Goal: Task Accomplishment & Management: Use online tool/utility

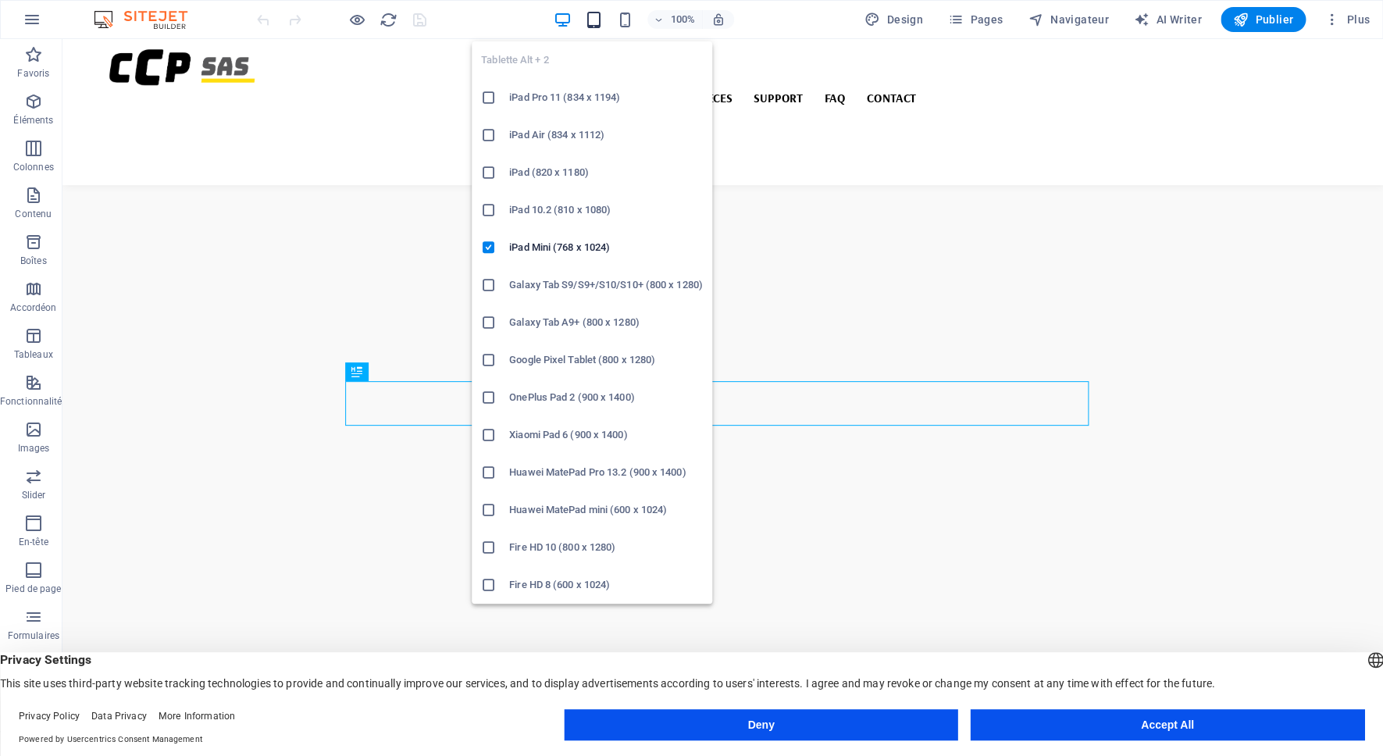
click at [590, 22] on icon "button" at bounding box center [594, 20] width 18 height 18
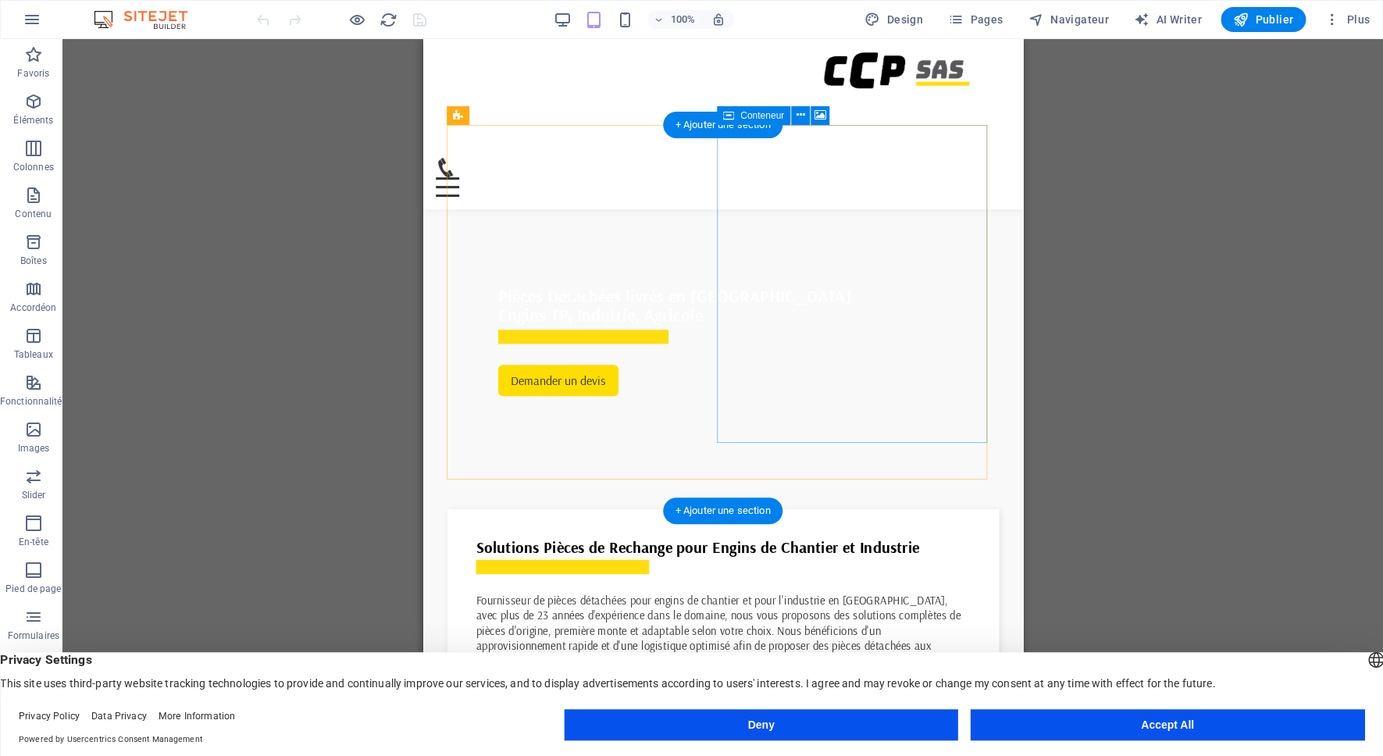
scroll to position [656, 0]
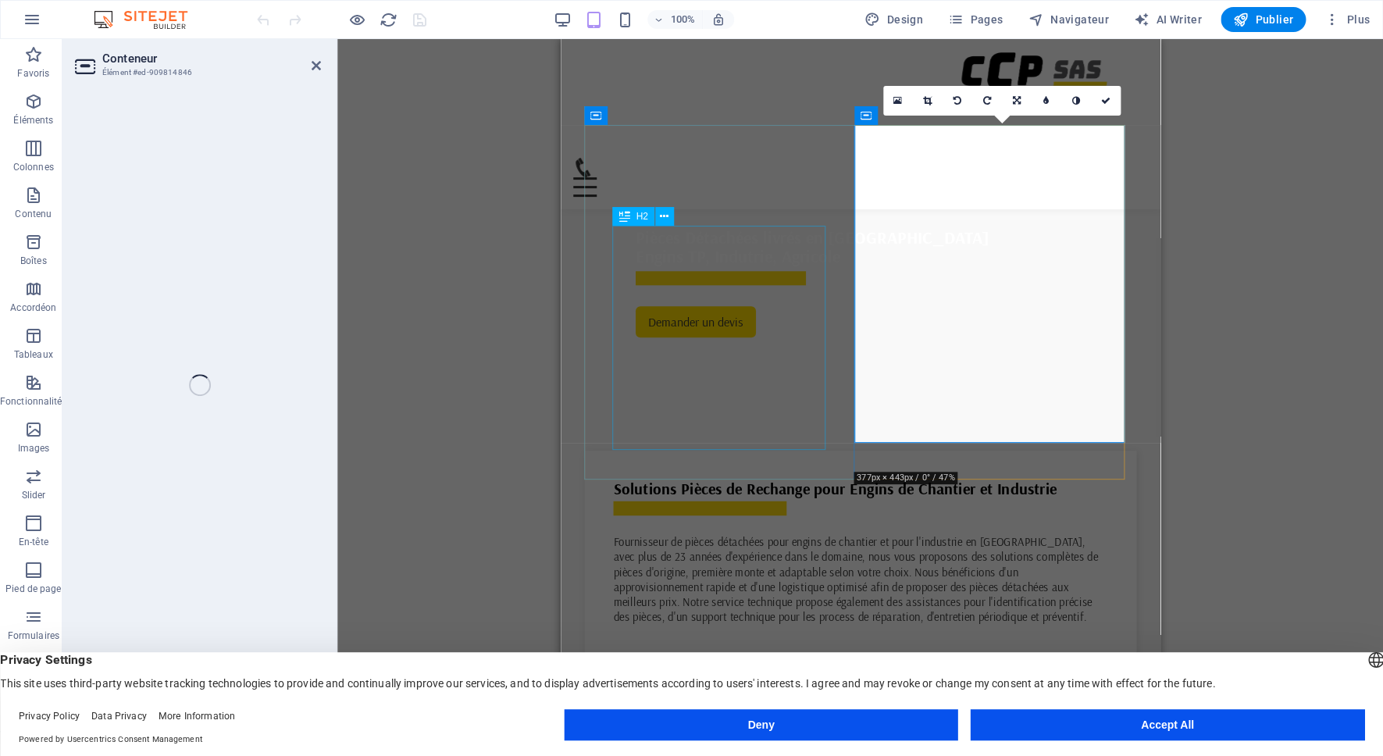
select select "vh"
select select "px"
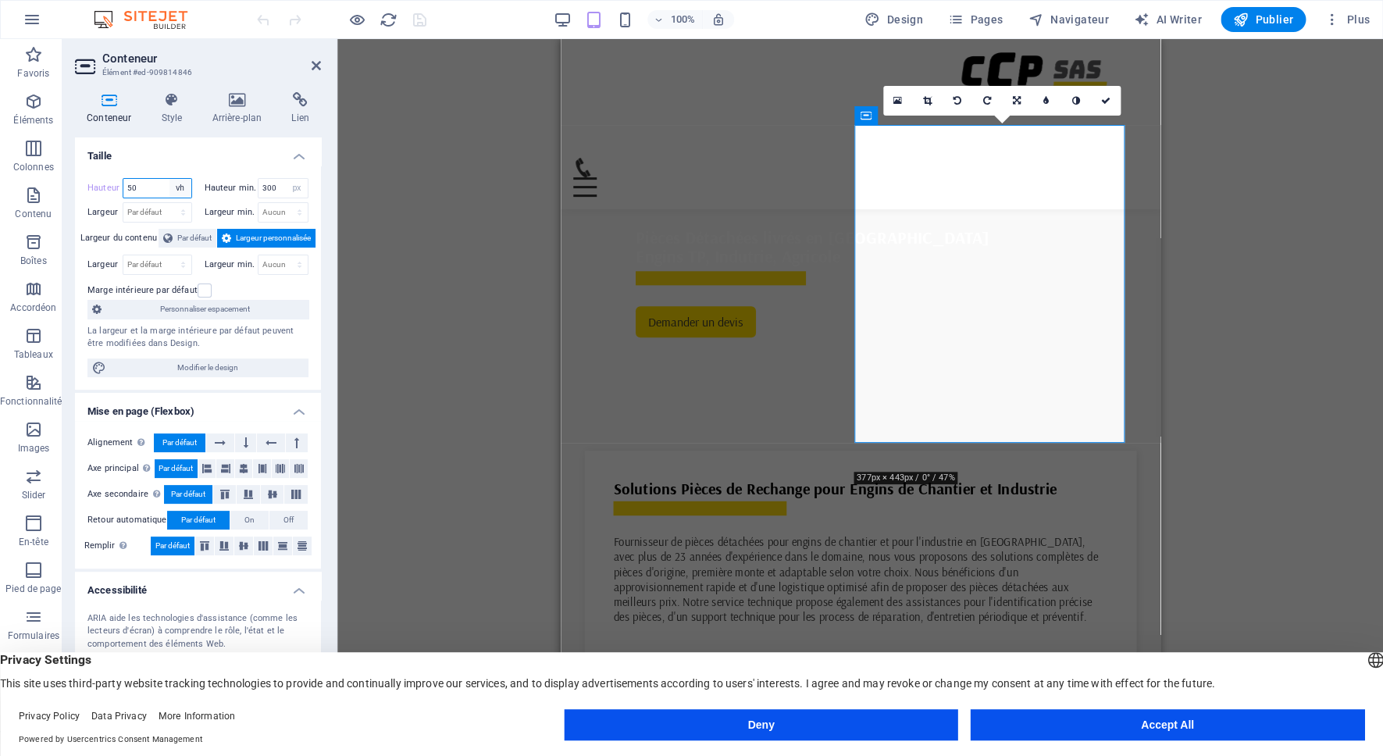
select select "%"
click option "%" at bounding box center [0, 0] width 0 height 0
type input "100"
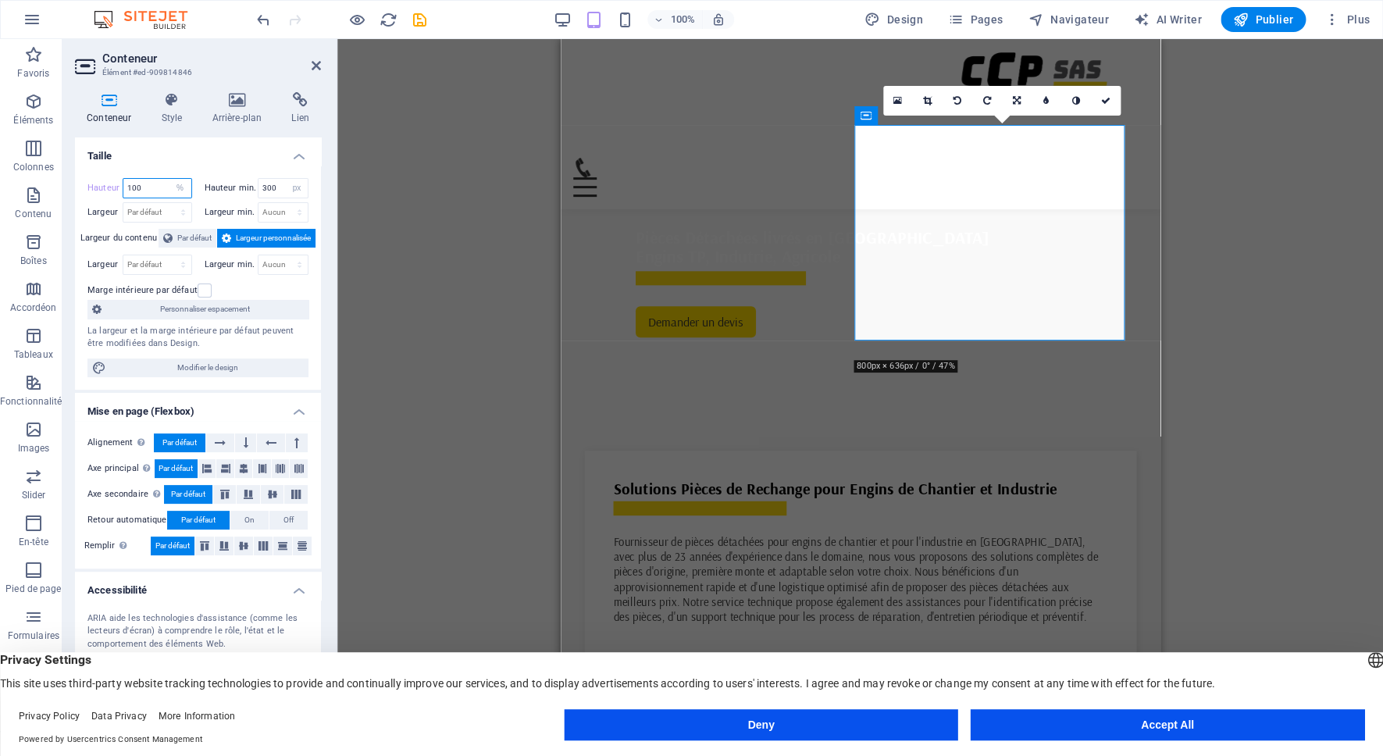
click at [141, 191] on input "100" at bounding box center [157, 188] width 68 height 19
select select "%"
click option "%" at bounding box center [0, 0] width 0 height 0
type input "100"
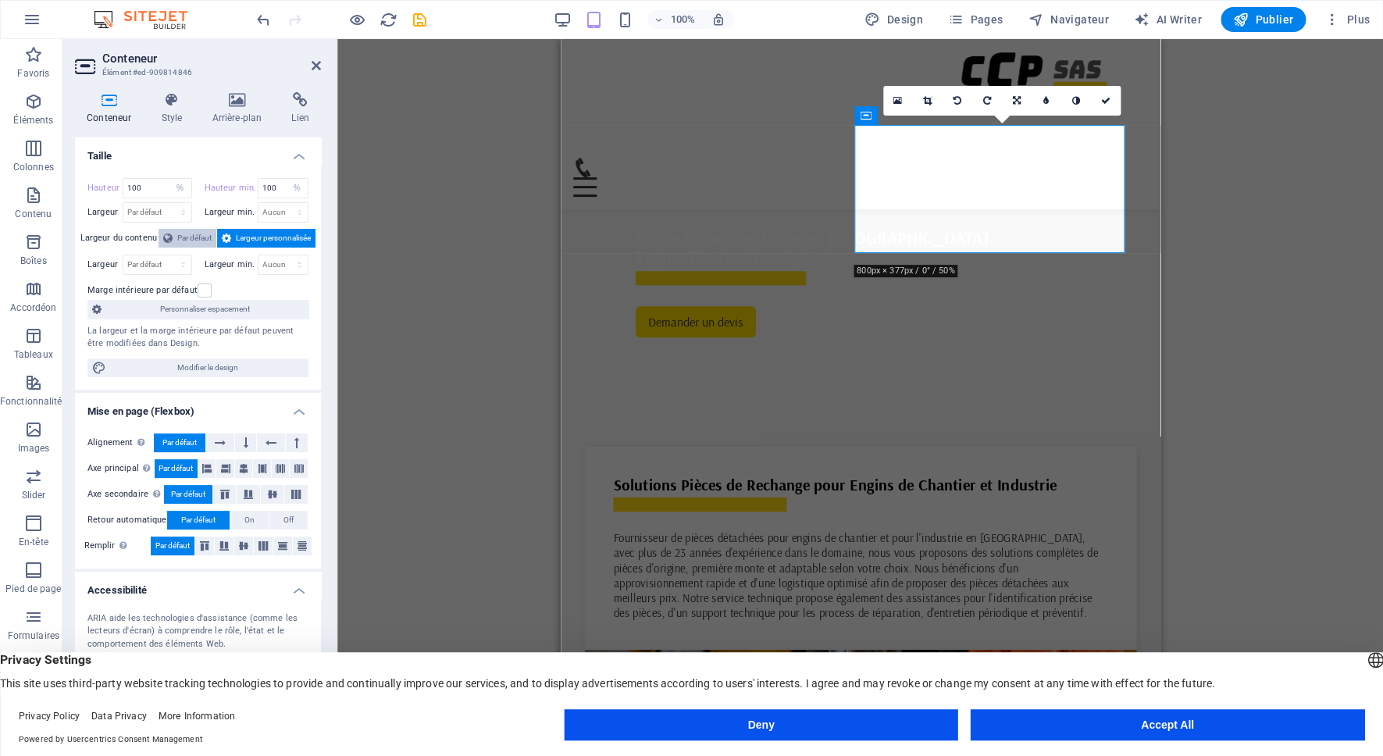
click at [187, 235] on span "Par défaut" at bounding box center [194, 238] width 34 height 19
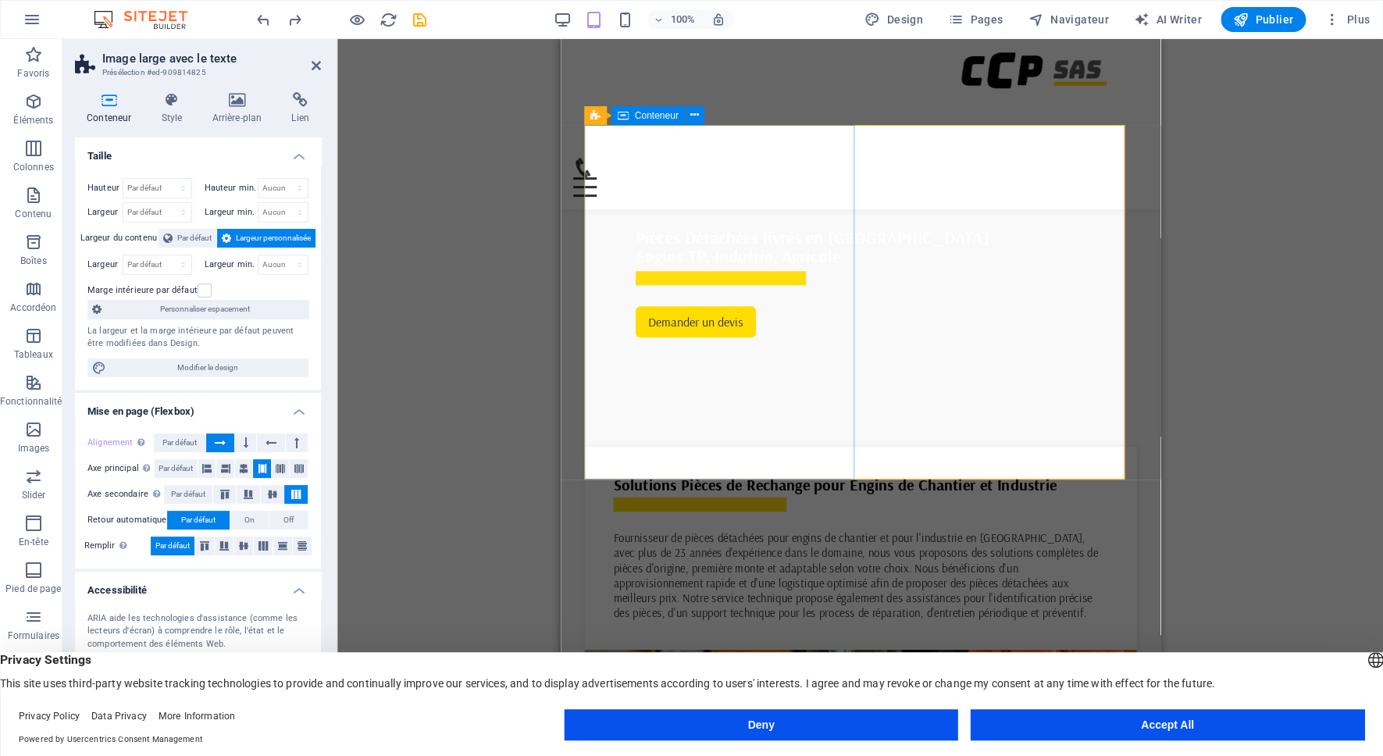
click at [0, 0] on icon at bounding box center [0, 0] width 0 height 0
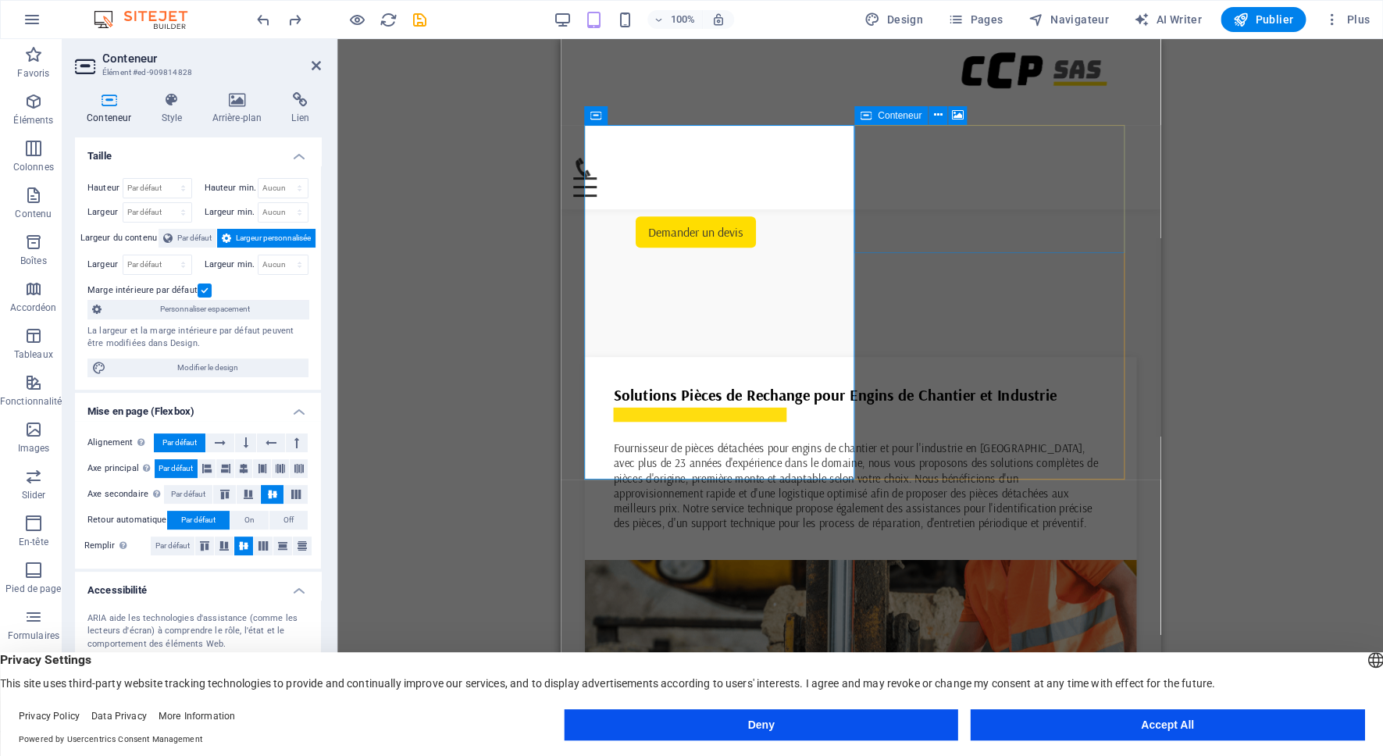
scroll to position [907, 0]
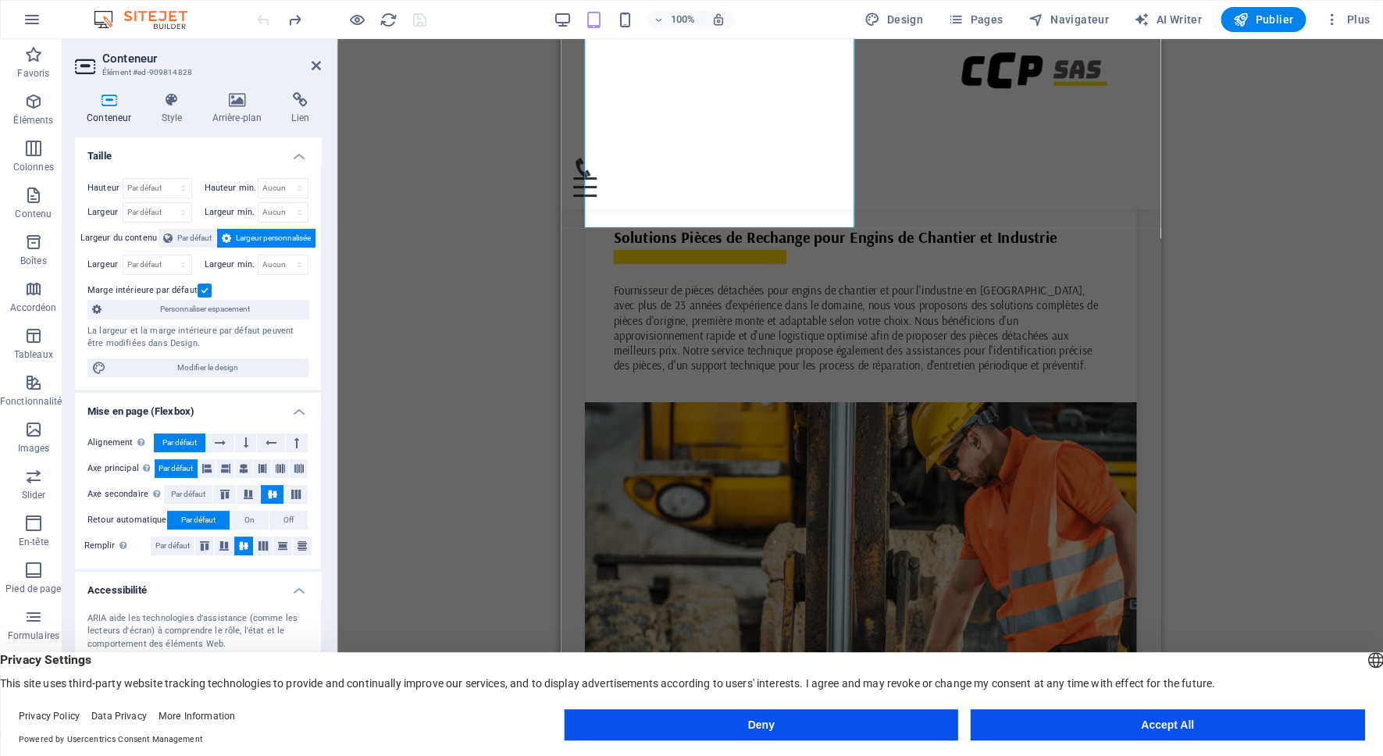
click at [0, 0] on div at bounding box center [0, 0] width 0 height 0
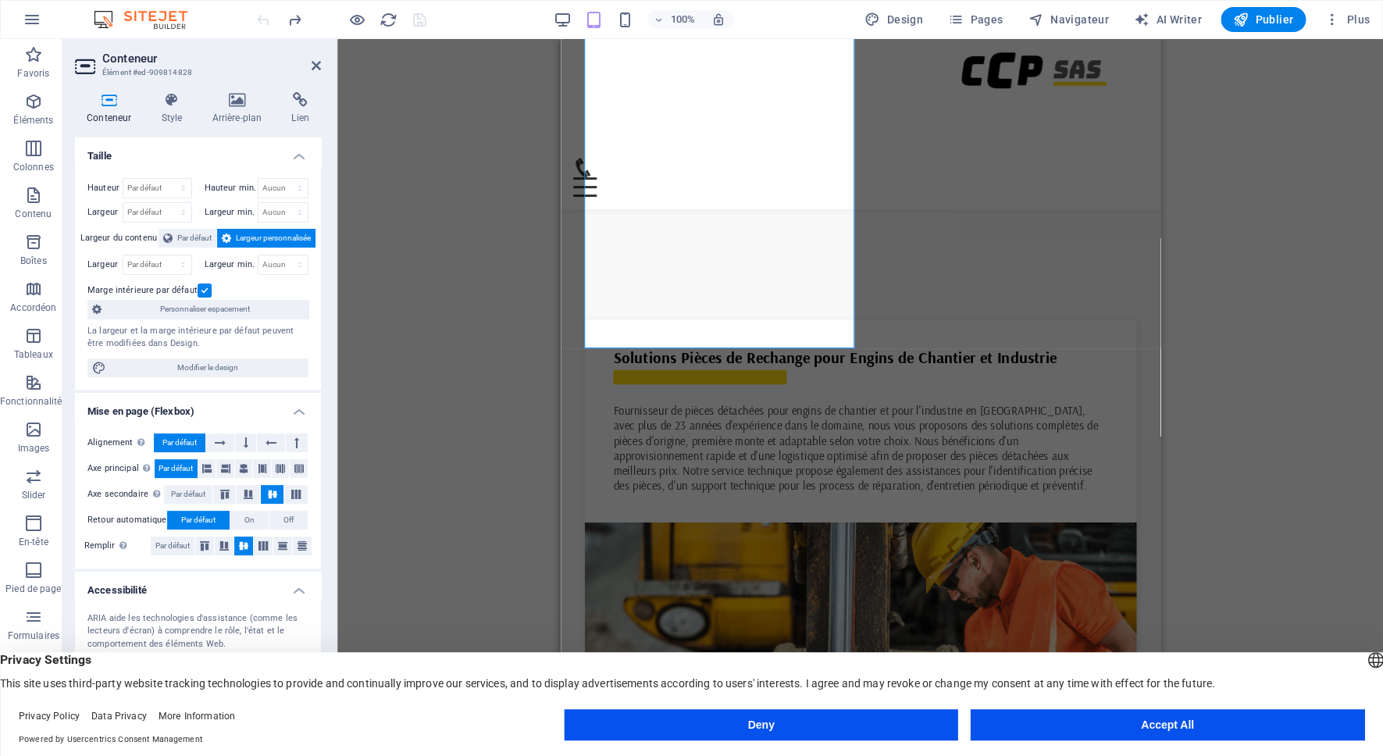
click at [1274, 365] on div "Glissez et déposez l'élément de votre choix pour remplacer le contenu existant.…" at bounding box center [860, 385] width 1046 height 692
click at [313, 66] on icon at bounding box center [316, 65] width 9 height 12
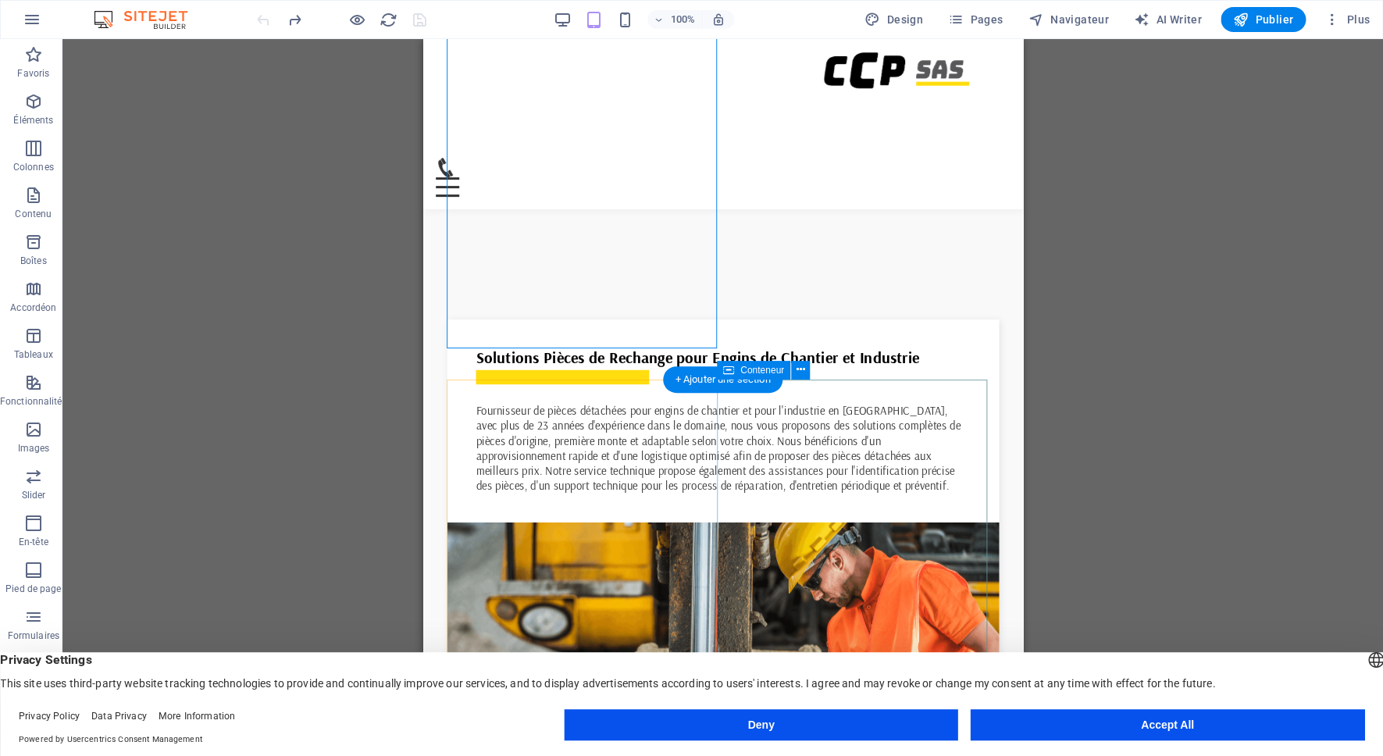
select select "%"
select select "rem"
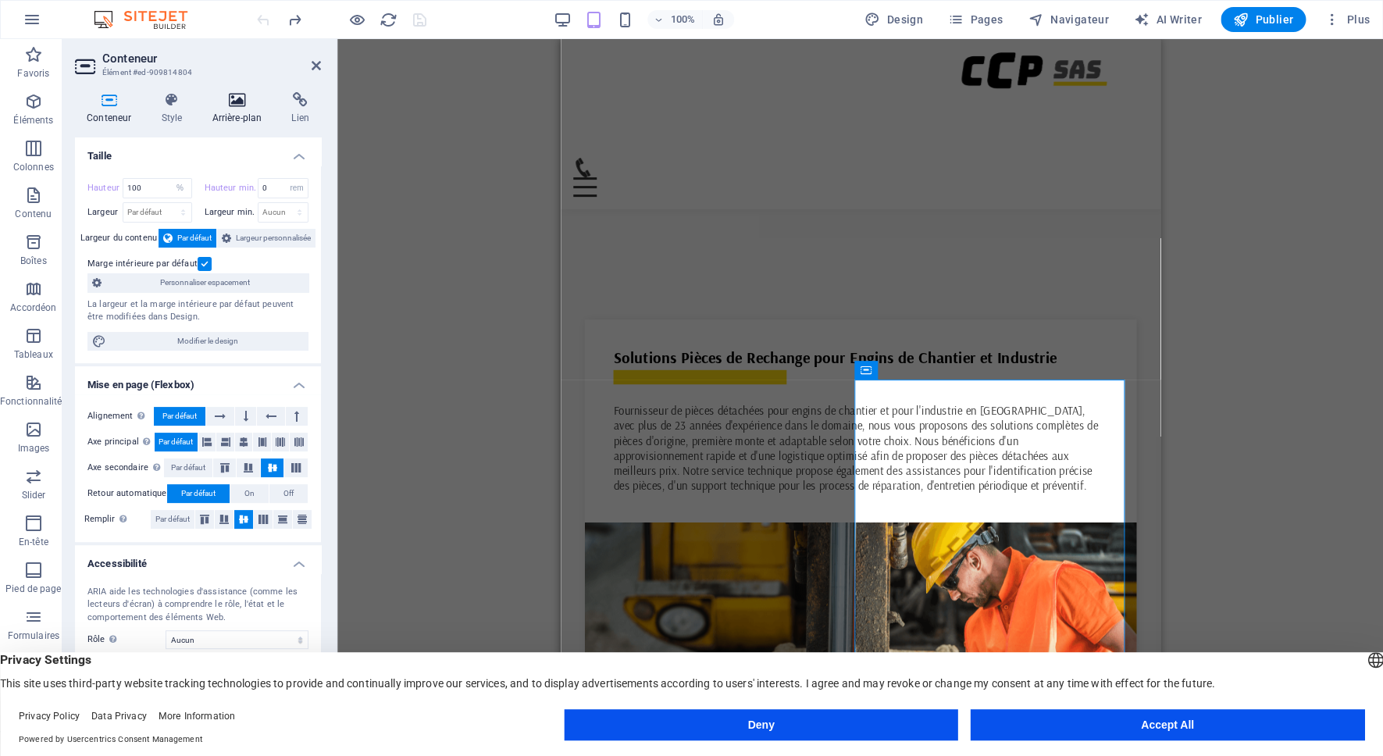
click at [229, 117] on h4 "Arrière-plan" at bounding box center [240, 108] width 80 height 33
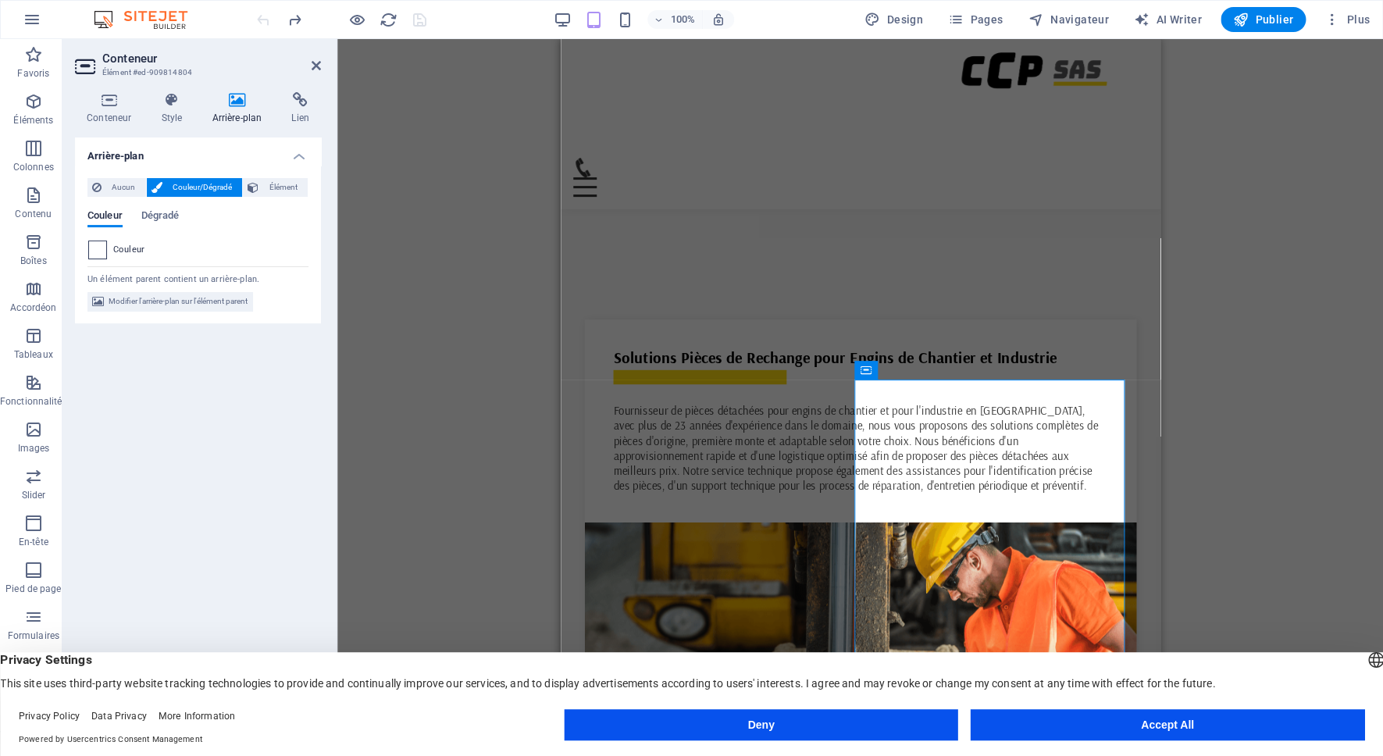
click at [99, 244] on span at bounding box center [97, 249] width 17 height 17
type input "#ffffff"
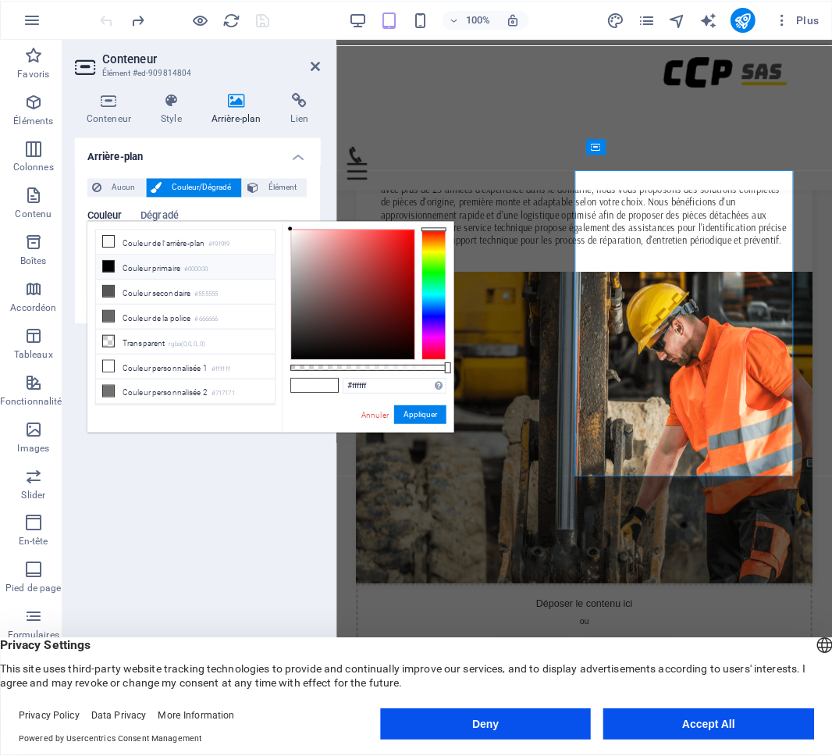
scroll to position [1013, 0]
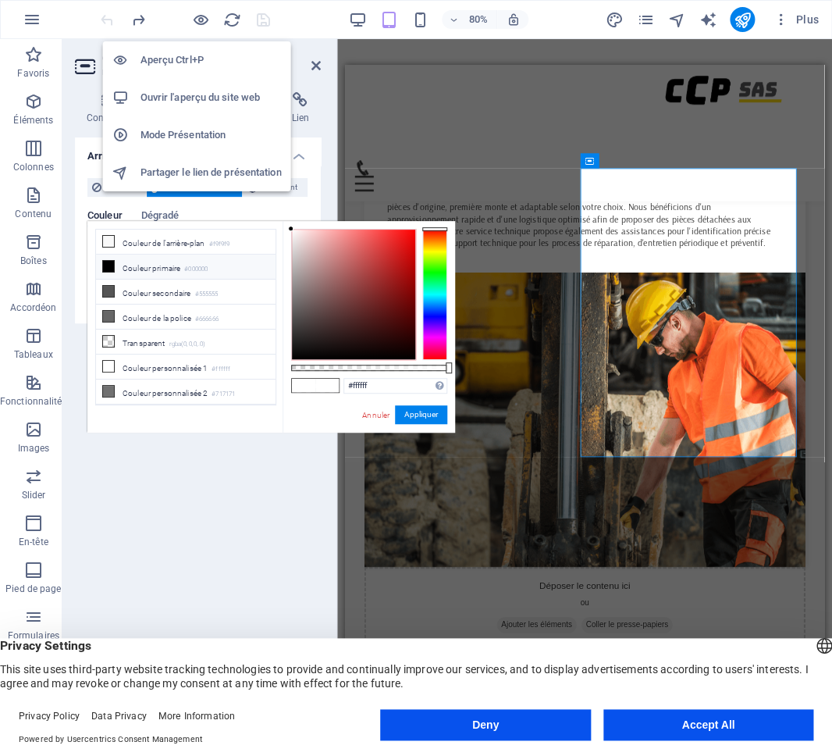
click at [185, 56] on h6 "Aperçu Ctrl+P" at bounding box center [211, 60] width 141 height 19
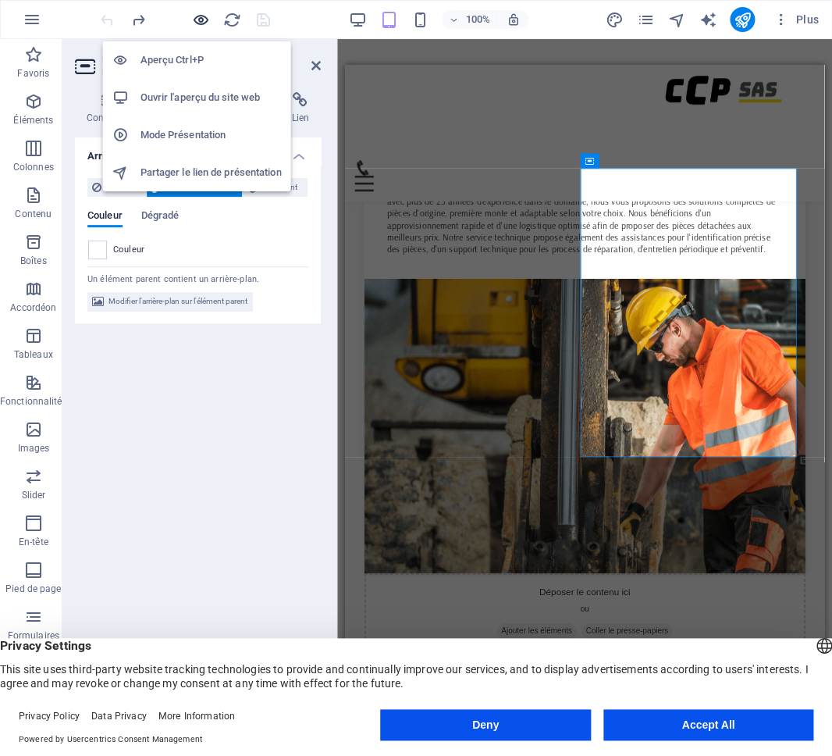
scroll to position [1013, 0]
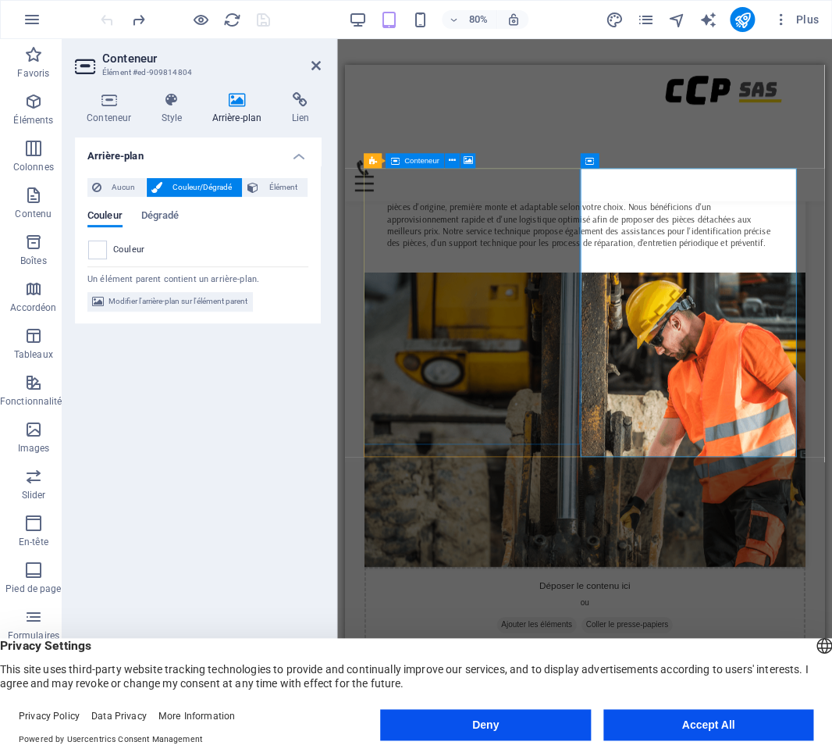
click at [431, 162] on span "Conteneur" at bounding box center [421, 161] width 35 height 8
select select "px"
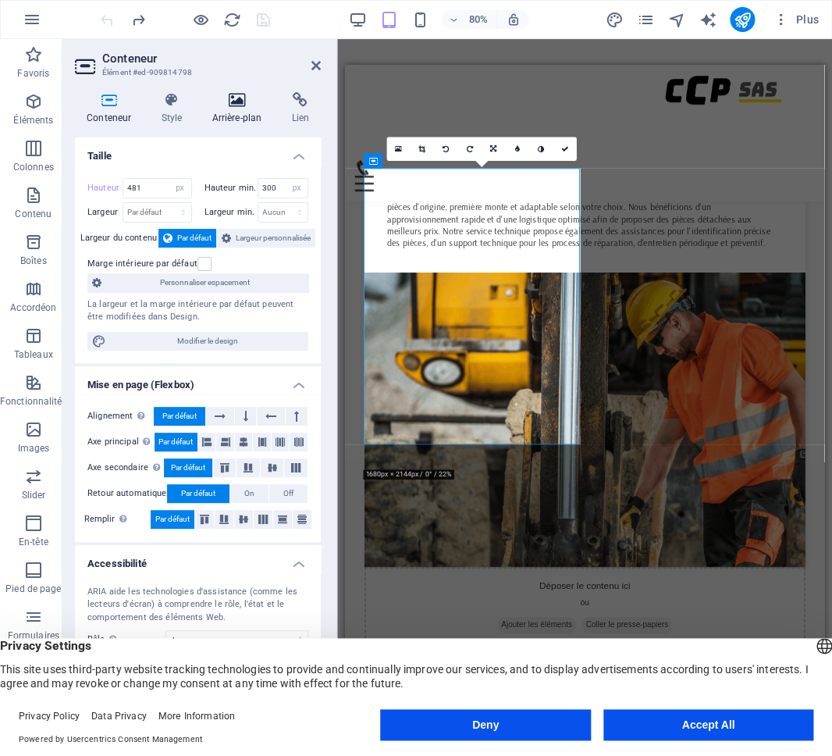
click at [238, 111] on h4 "Arrière-plan" at bounding box center [240, 108] width 80 height 33
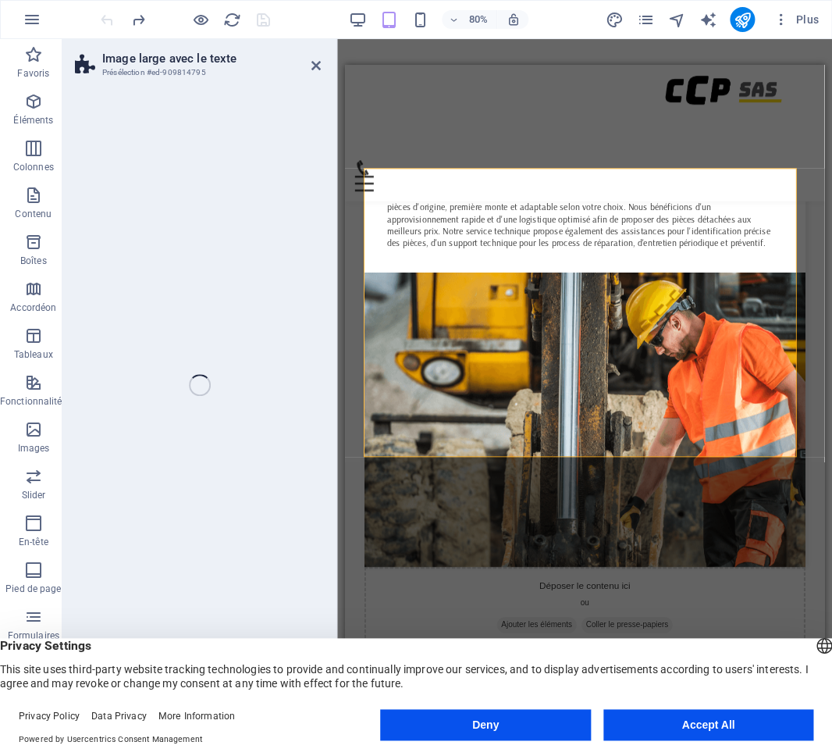
select select "%"
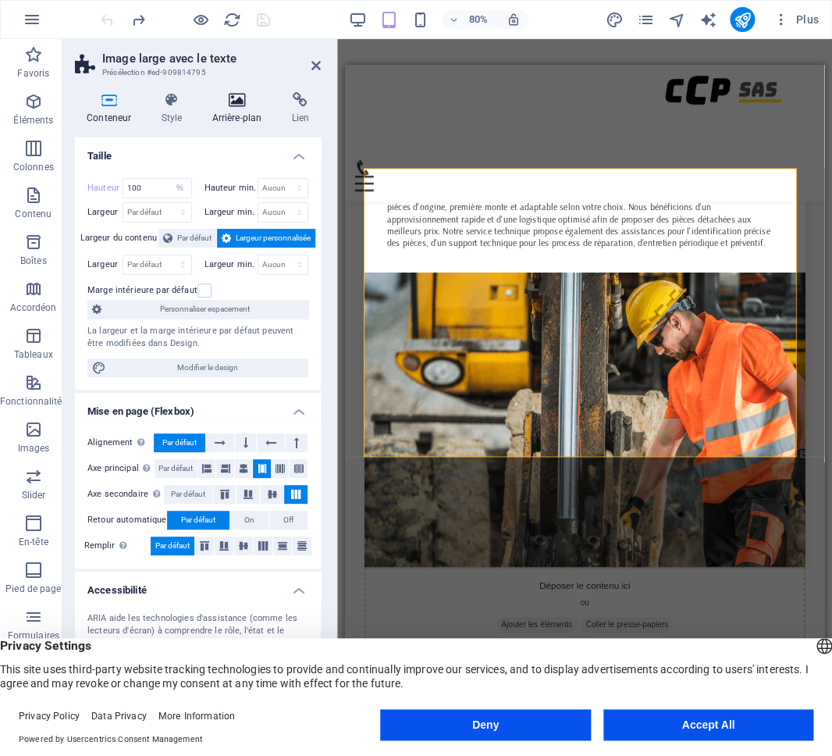
click at [233, 109] on h4 "Arrière-plan" at bounding box center [240, 108] width 80 height 33
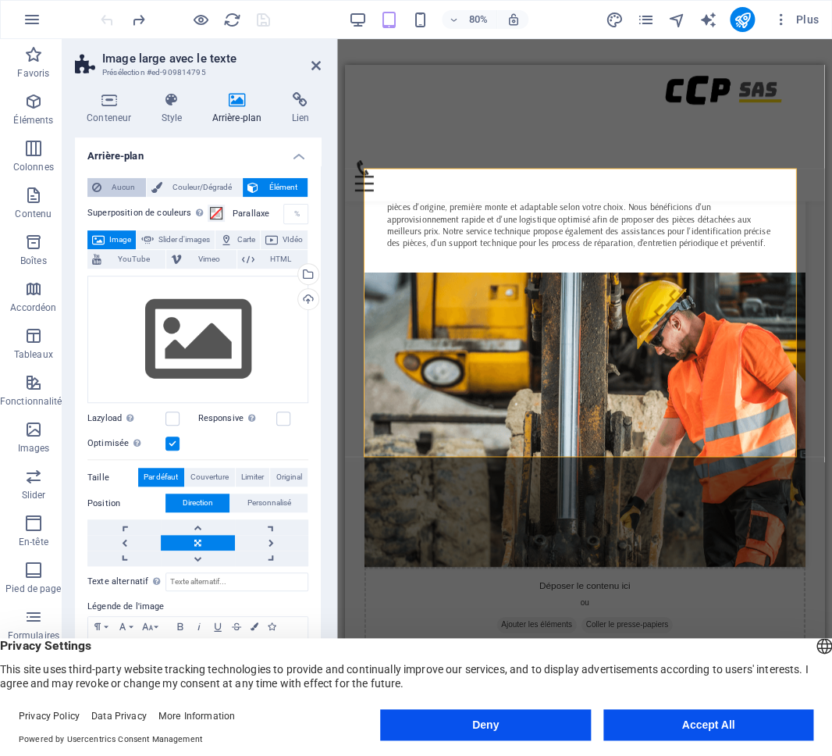
click at [112, 183] on span "Aucun" at bounding box center [123, 187] width 35 height 19
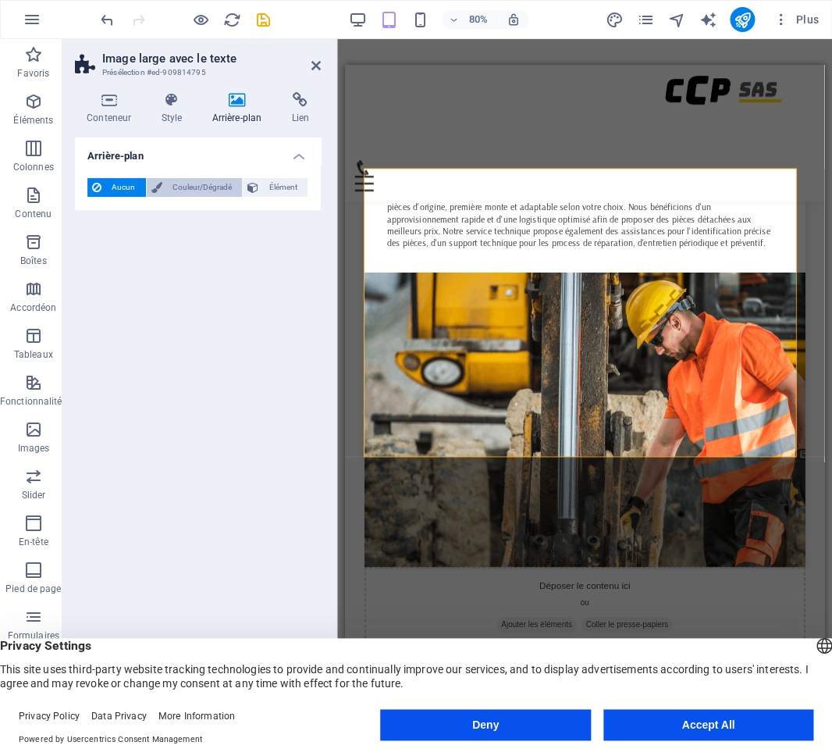
click at [181, 180] on span "Couleur/Dégradé" at bounding box center [202, 187] width 71 height 19
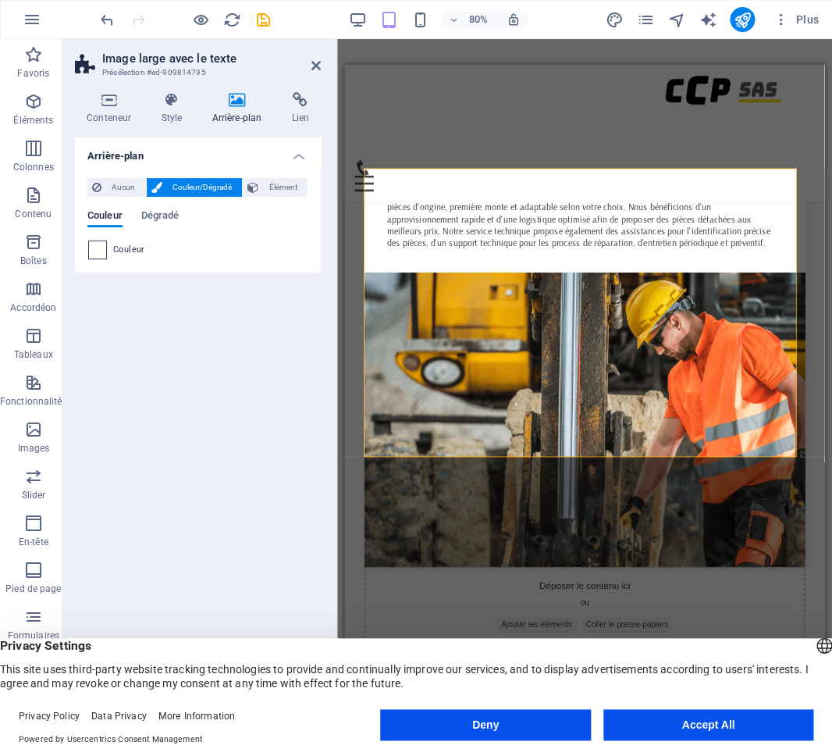
click at [91, 246] on span at bounding box center [97, 249] width 17 height 17
type input "#ffffff"
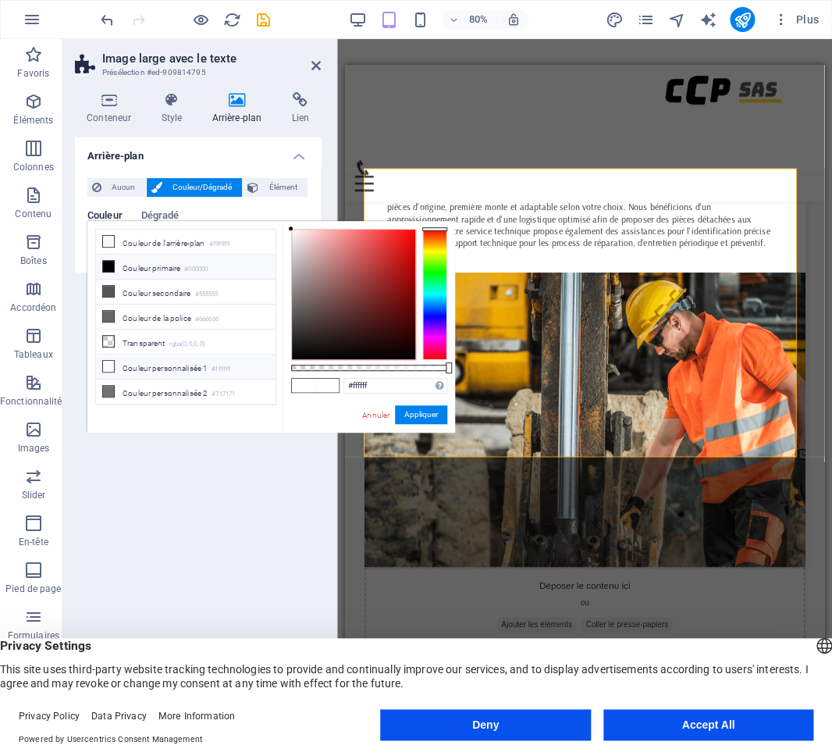
click at [137, 358] on li "Couleur personnalisée 1 #ffffff" at bounding box center [186, 367] width 180 height 25
click at [379, 411] on link "Annuler" at bounding box center [376, 415] width 30 height 12
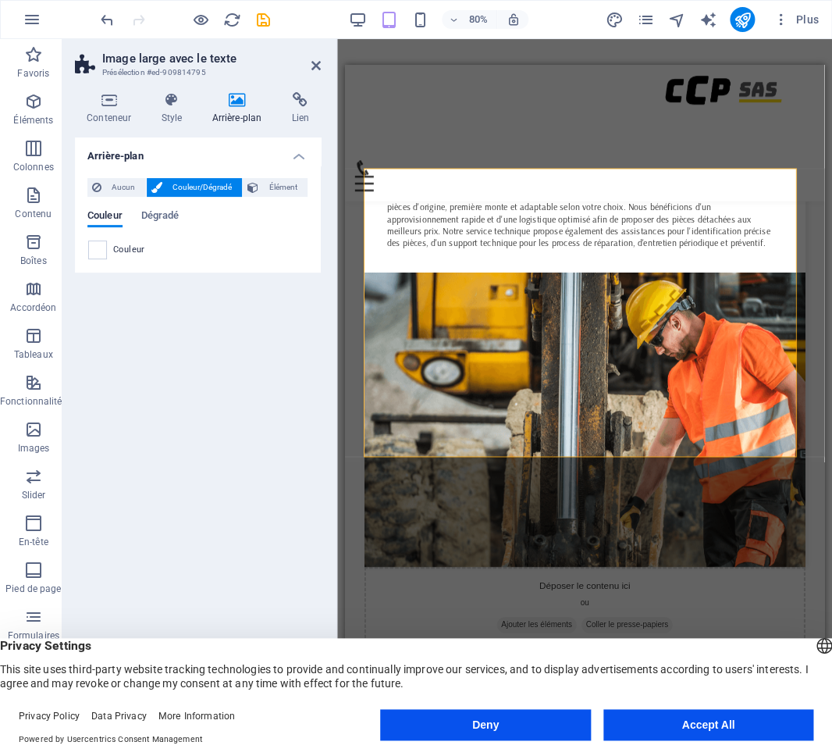
select select "px"
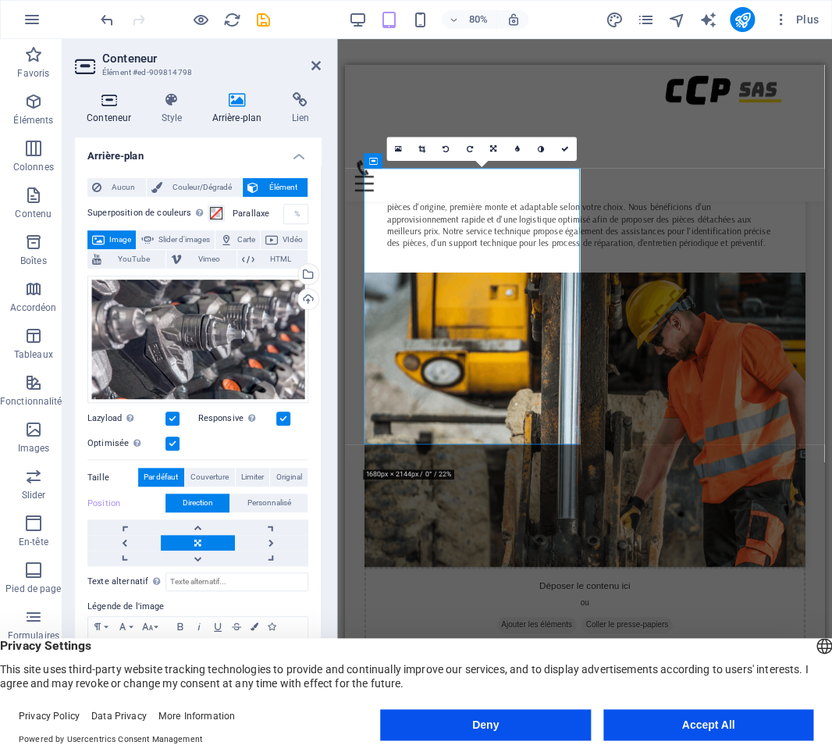
click at [115, 125] on h4 "Conteneur" at bounding box center [112, 108] width 74 height 33
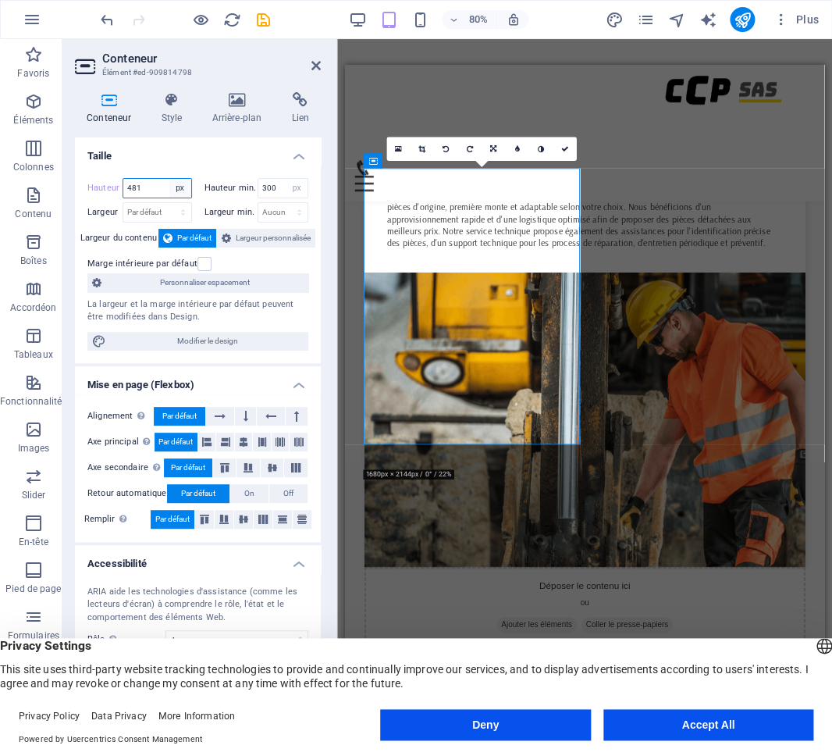
select select "%"
click option "%" at bounding box center [0, 0] width 0 height 0
type input "100"
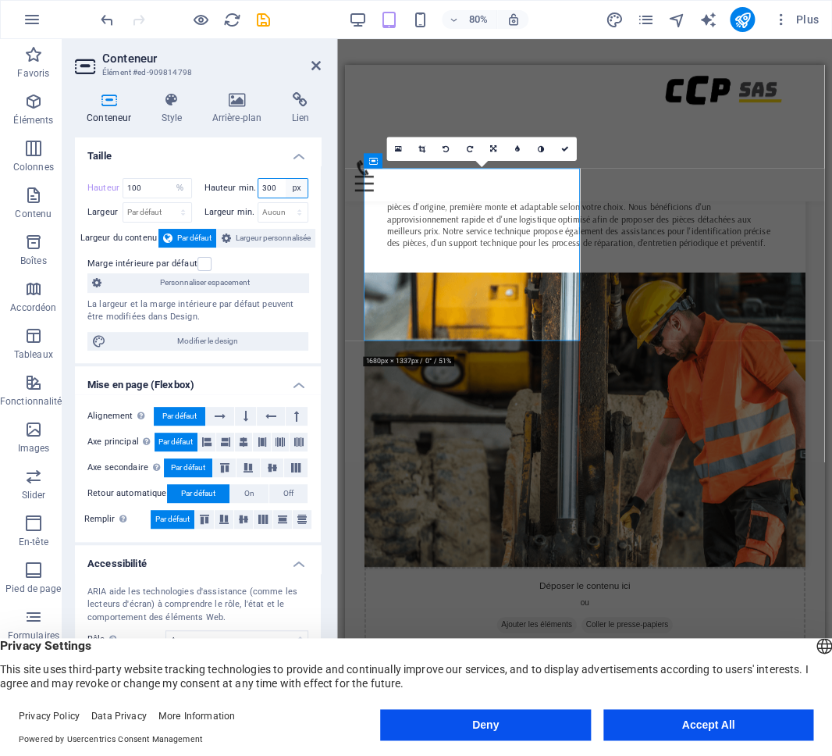
select select "%"
click option "%" at bounding box center [0, 0] width 0 height 0
type input "100"
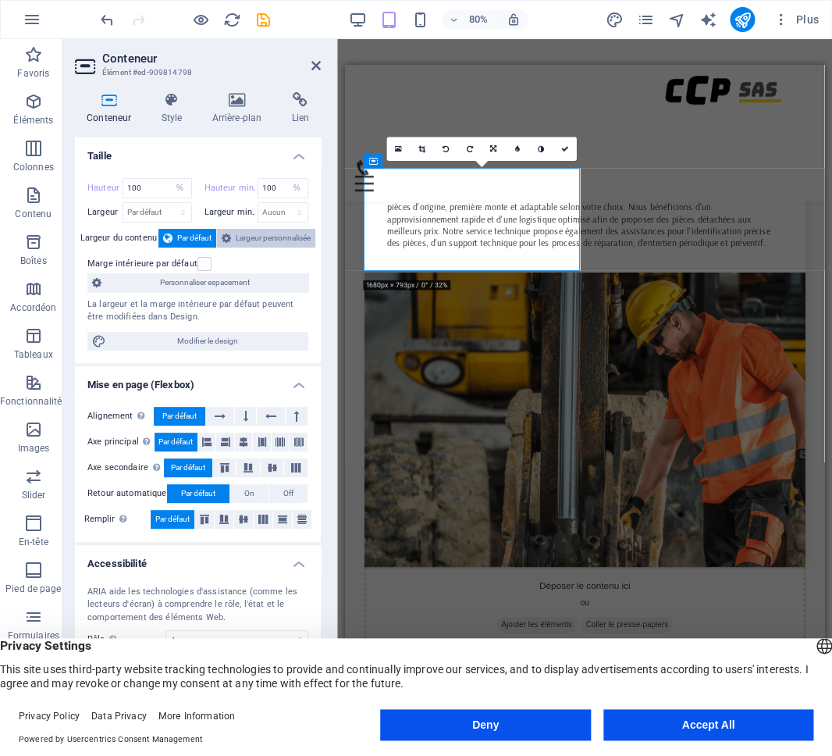
click at [244, 238] on span "Largeur personnalisée" at bounding box center [273, 238] width 75 height 19
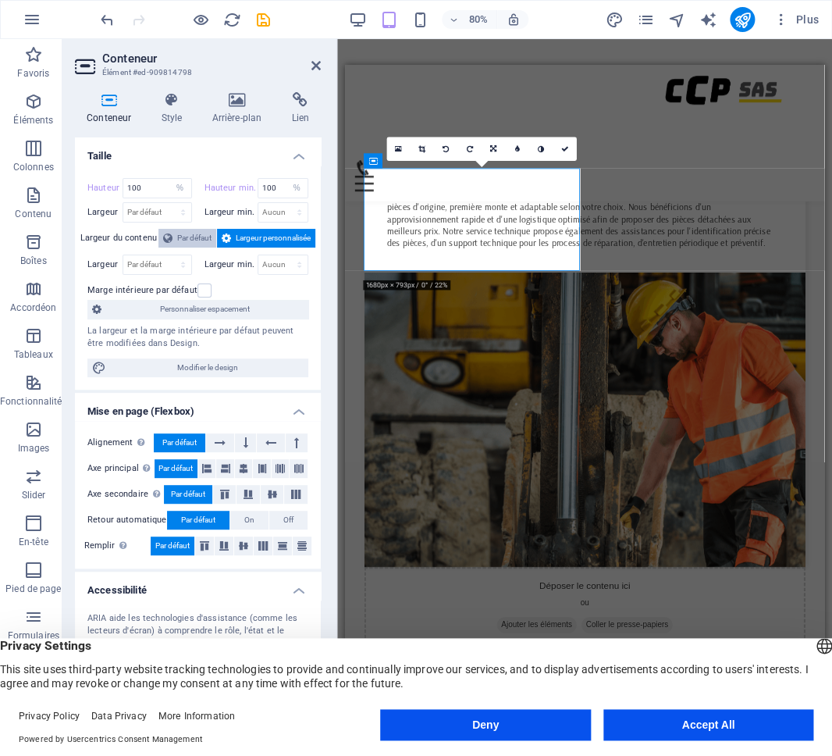
click at [163, 234] on icon at bounding box center [167, 238] width 9 height 19
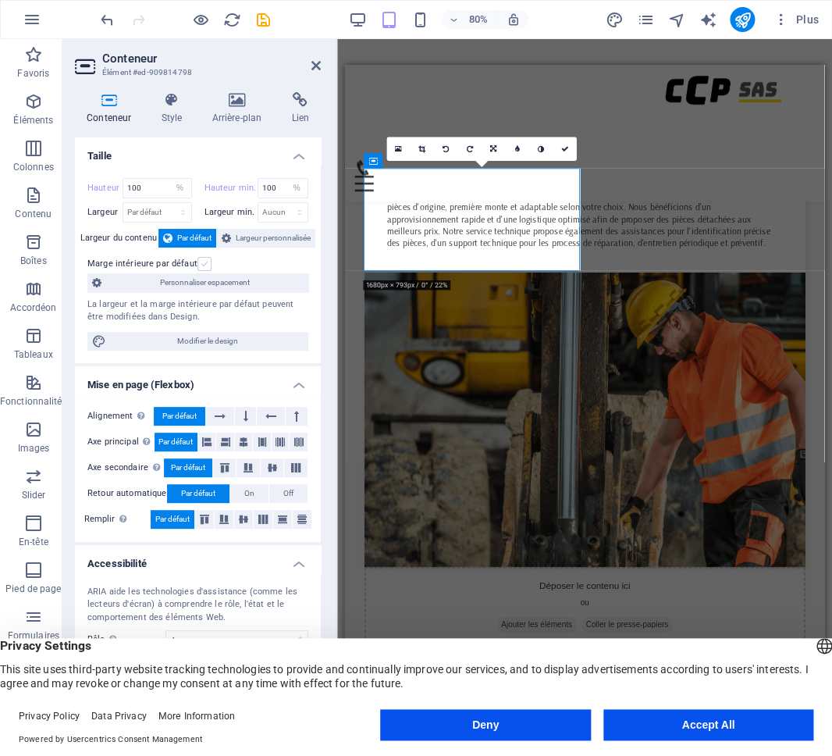
click at [206, 263] on label at bounding box center [205, 264] width 14 height 14
click at [0, 0] on input "Marge intérieure par défaut" at bounding box center [0, 0] width 0 height 0
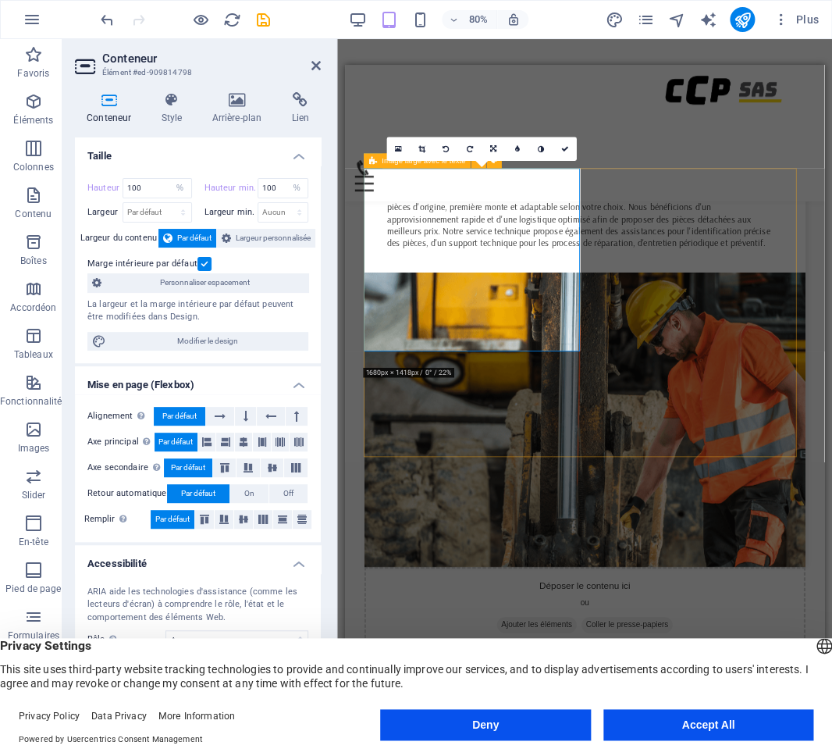
click at [376, 161] on icon at bounding box center [373, 160] width 8 height 15
select select "%"
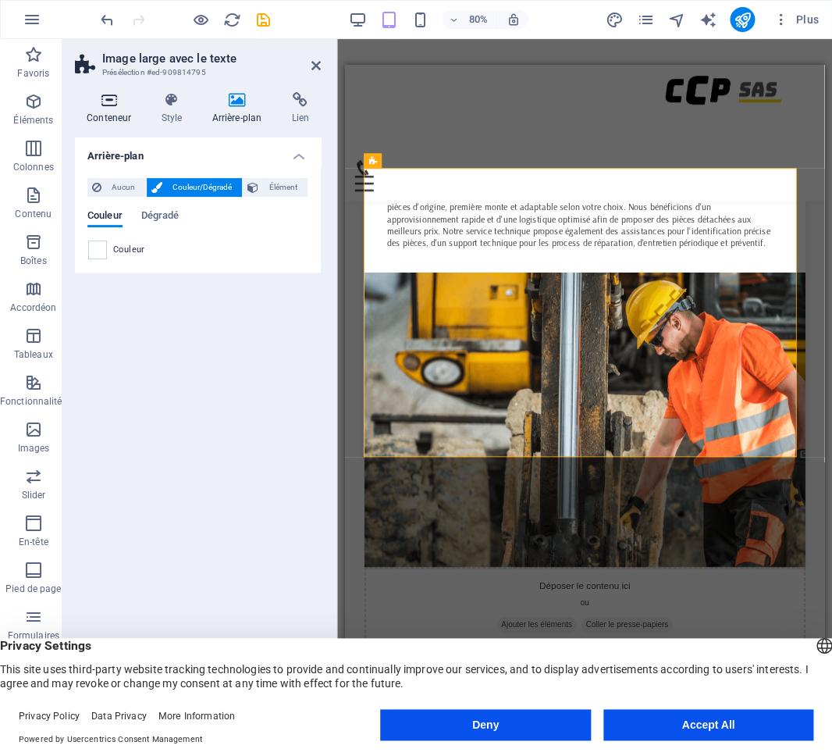
click at [92, 97] on icon at bounding box center [109, 100] width 68 height 16
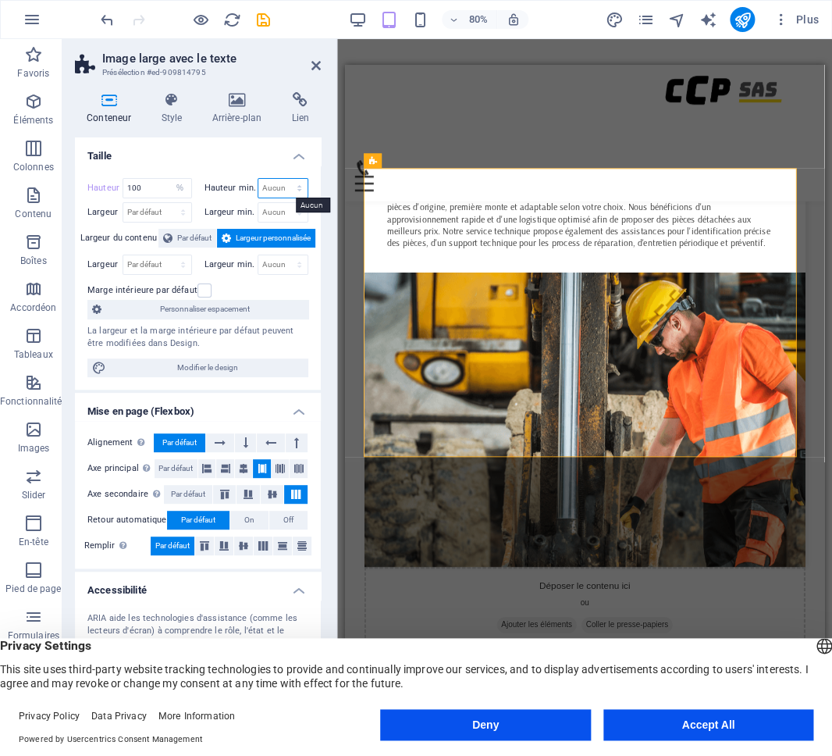
click at [258, 179] on select "Aucun px rem % vh vw" at bounding box center [283, 188] width 50 height 19
select select "%"
click option "%" at bounding box center [0, 0] width 0 height 0
type input "100"
click at [596, 163] on div "Conteneur" at bounding box center [609, 160] width 59 height 15
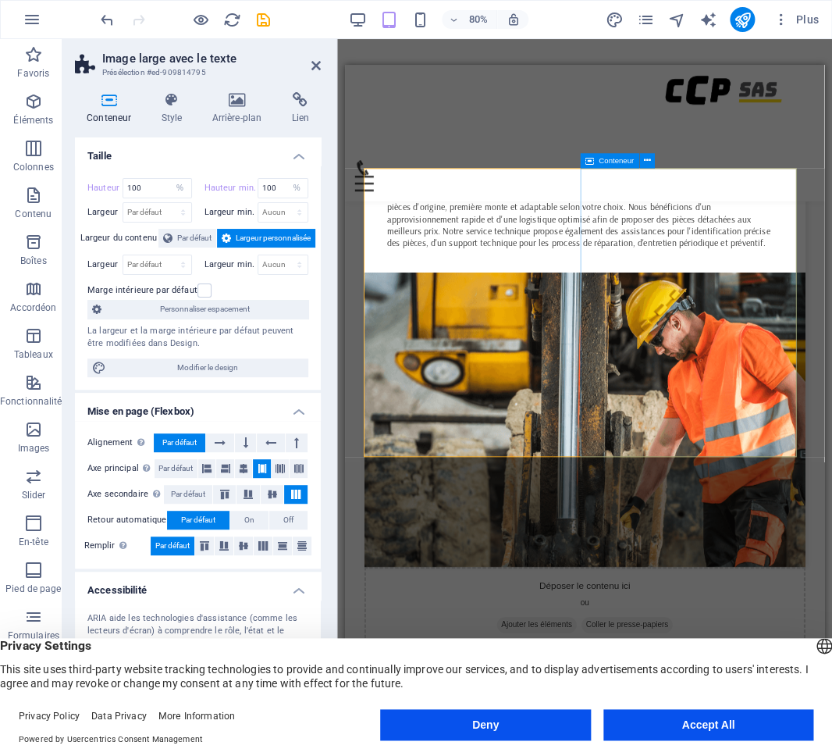
click at [596, 163] on div "Conteneur" at bounding box center [609, 160] width 59 height 15
select select "%"
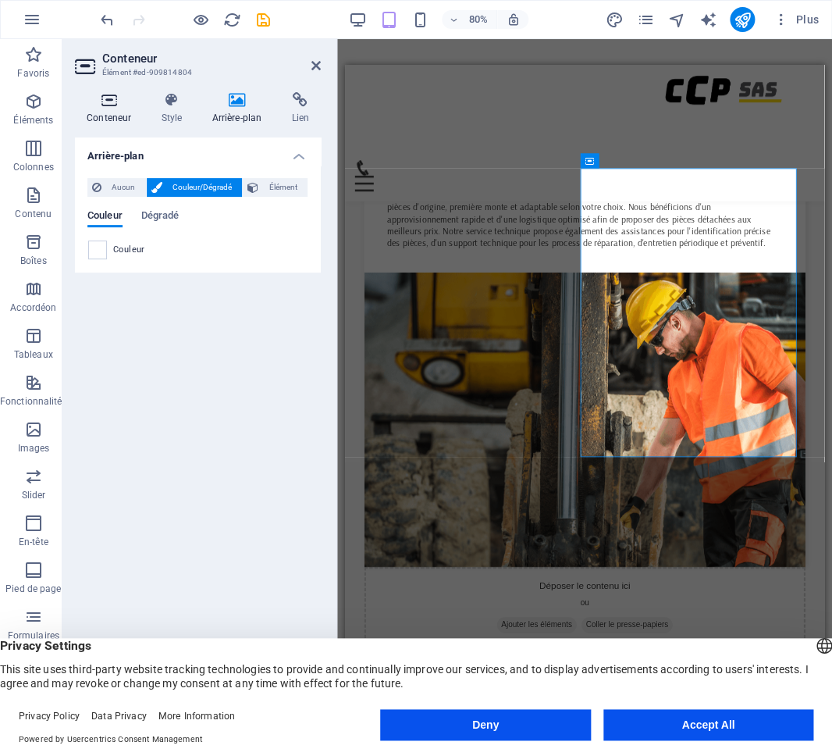
click at [114, 101] on icon at bounding box center [109, 100] width 68 height 16
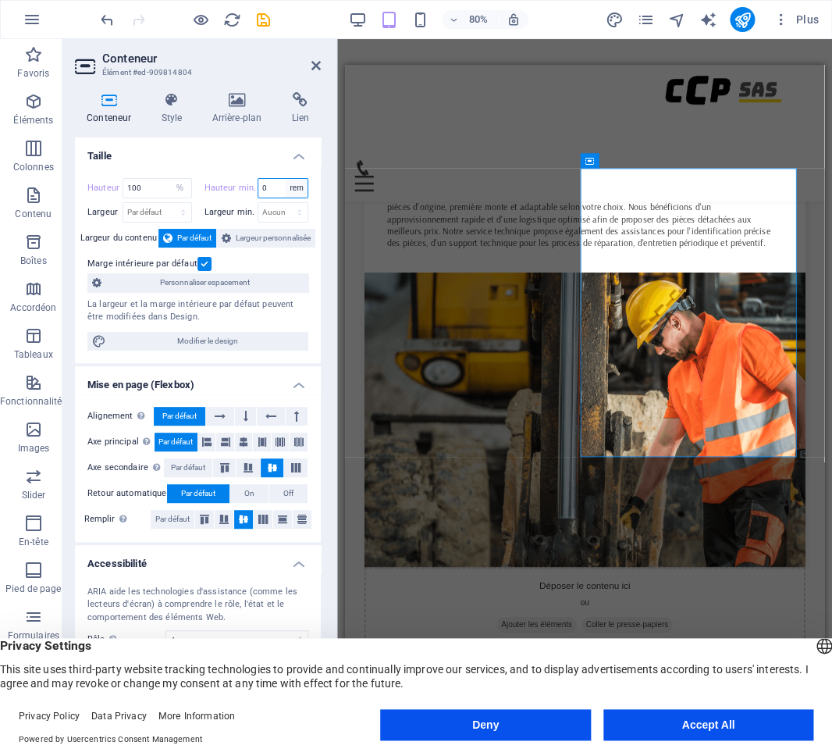
select select "%"
click option "%" at bounding box center [0, 0] width 0 height 0
type input "100"
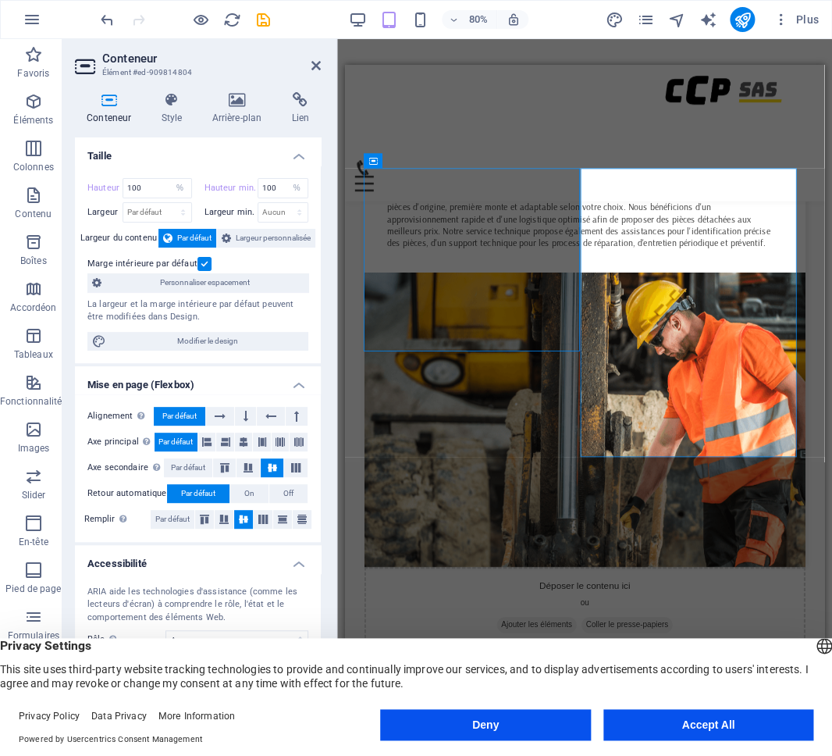
select select "%"
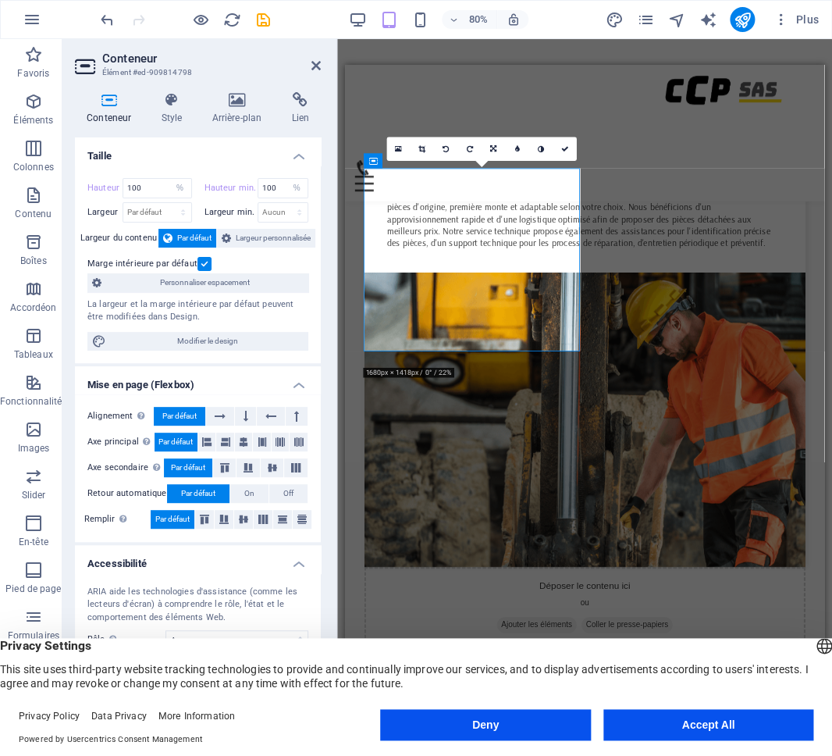
select select "default"
click option "Par défaut" at bounding box center [0, 0] width 0 height 0
type input "100"
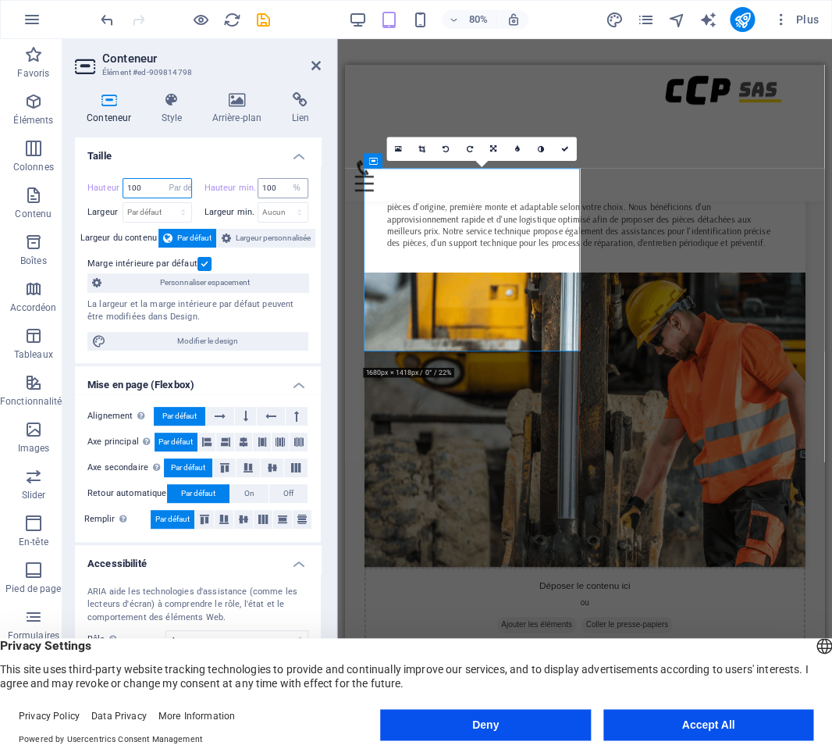
select select "%"
select select "px"
click option "px" at bounding box center [0, 0] width 0 height 0
click at [158, 189] on input "100" at bounding box center [157, 188] width 68 height 19
click at [372, 159] on icon at bounding box center [373, 160] width 8 height 15
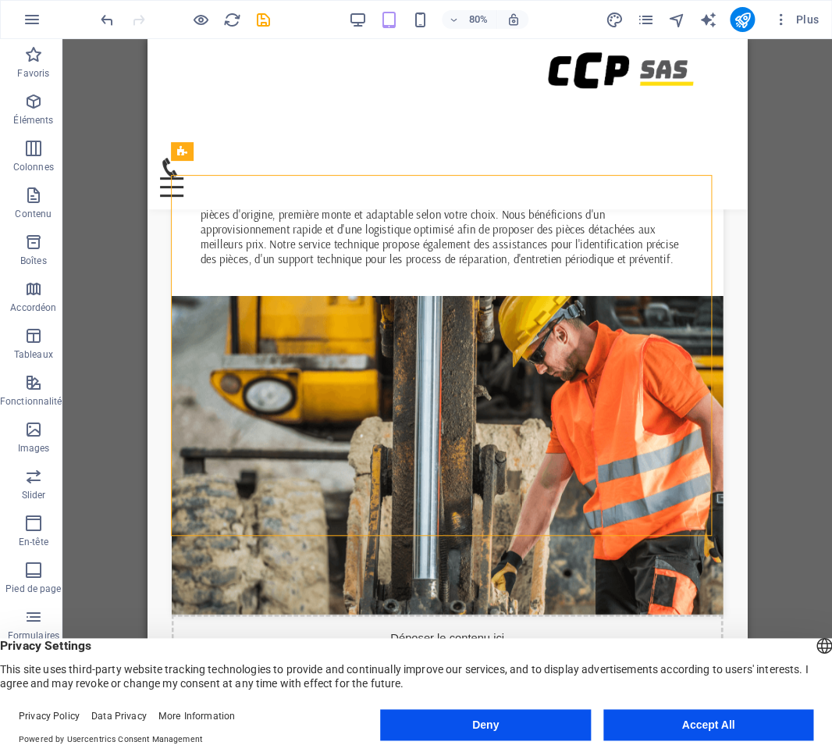
scroll to position [1006, 0]
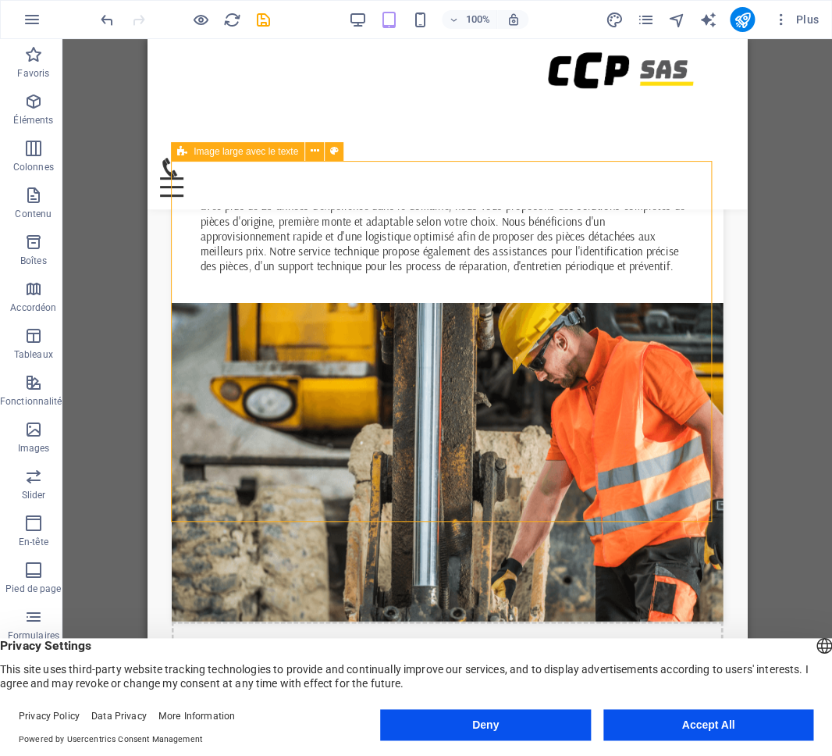
click at [185, 148] on icon at bounding box center [182, 151] width 10 height 19
select select "%"
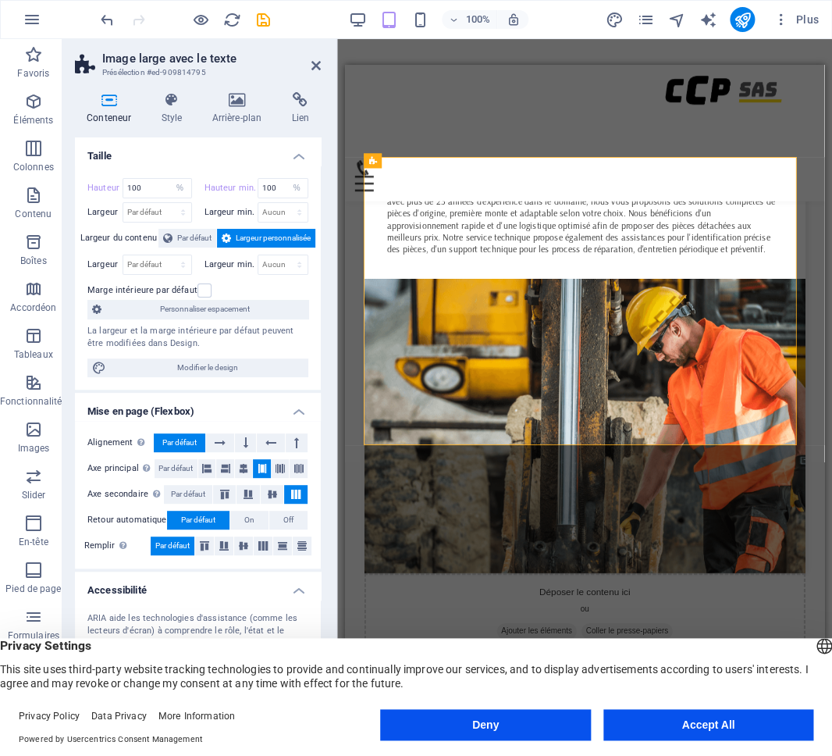
scroll to position [1013, 0]
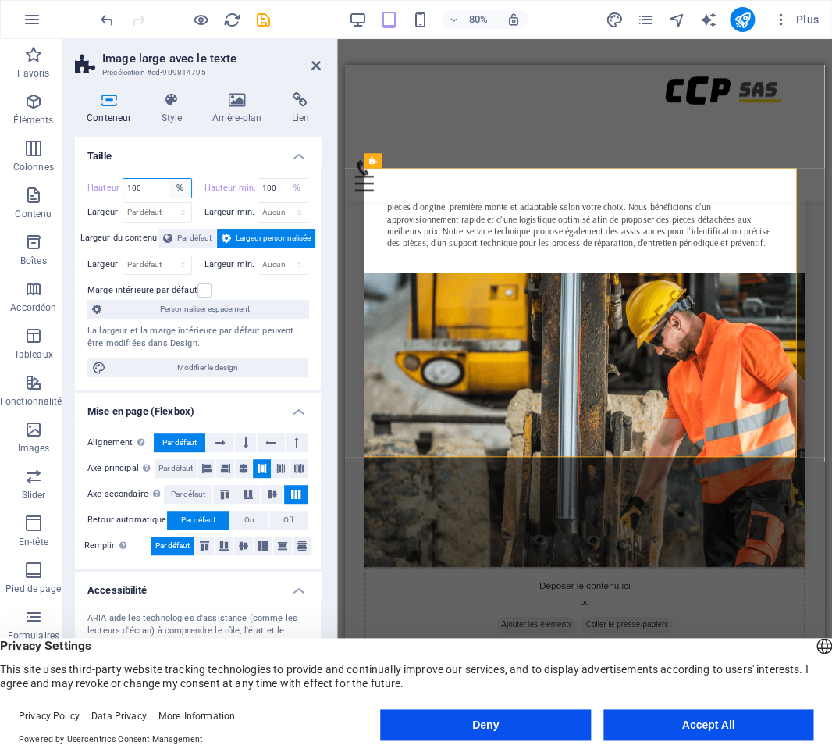
select select "px"
click option "px" at bounding box center [0, 0] width 0 height 0
type input "502"
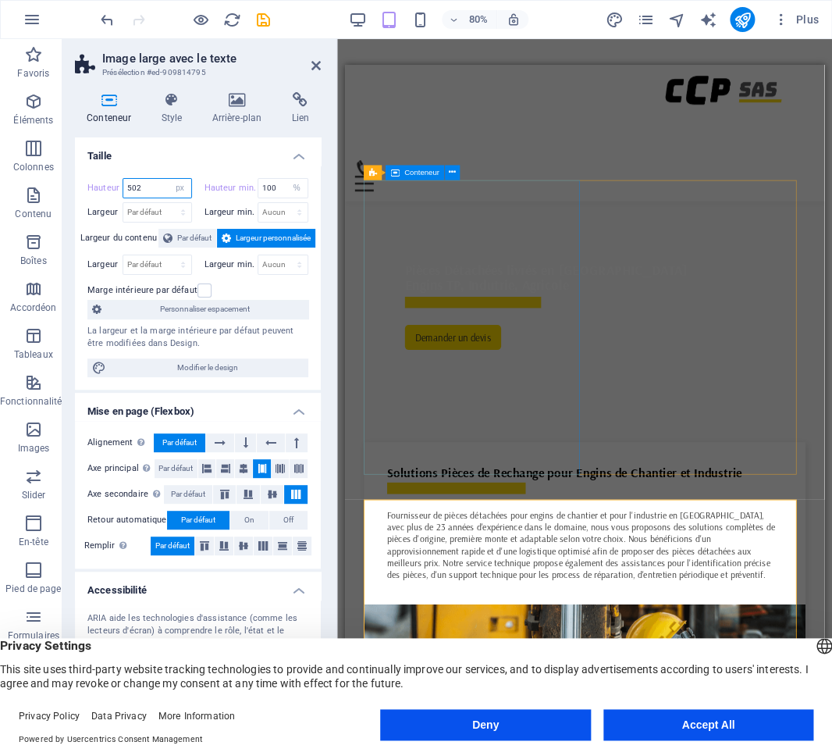
scroll to position [575, 0]
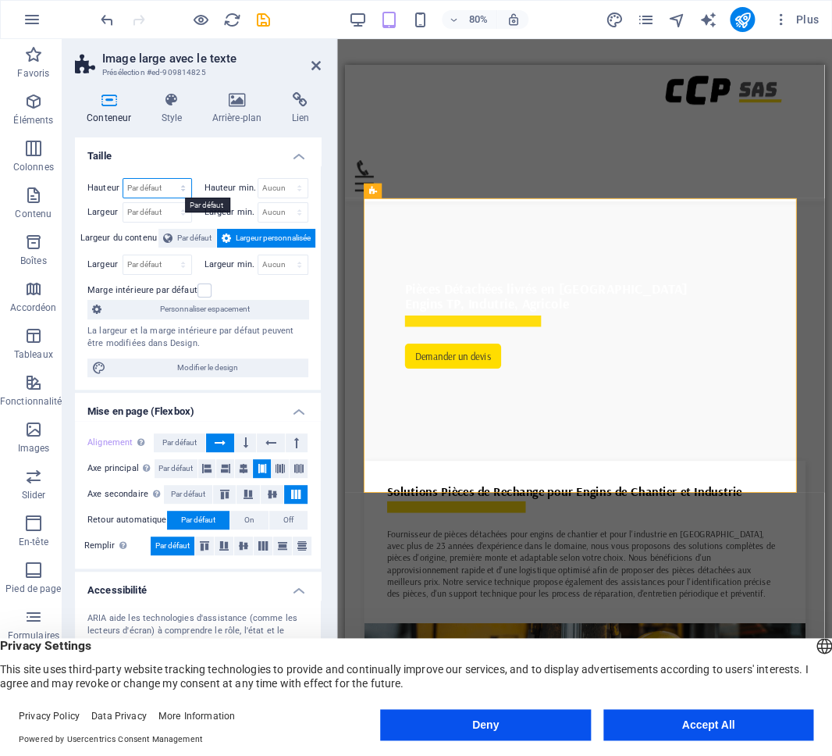
click at [123, 179] on select "Par défaut px rem % vh vw" at bounding box center [157, 188] width 68 height 19
select select "px"
click option "px" at bounding box center [0, 0] width 0 height 0
type input "512"
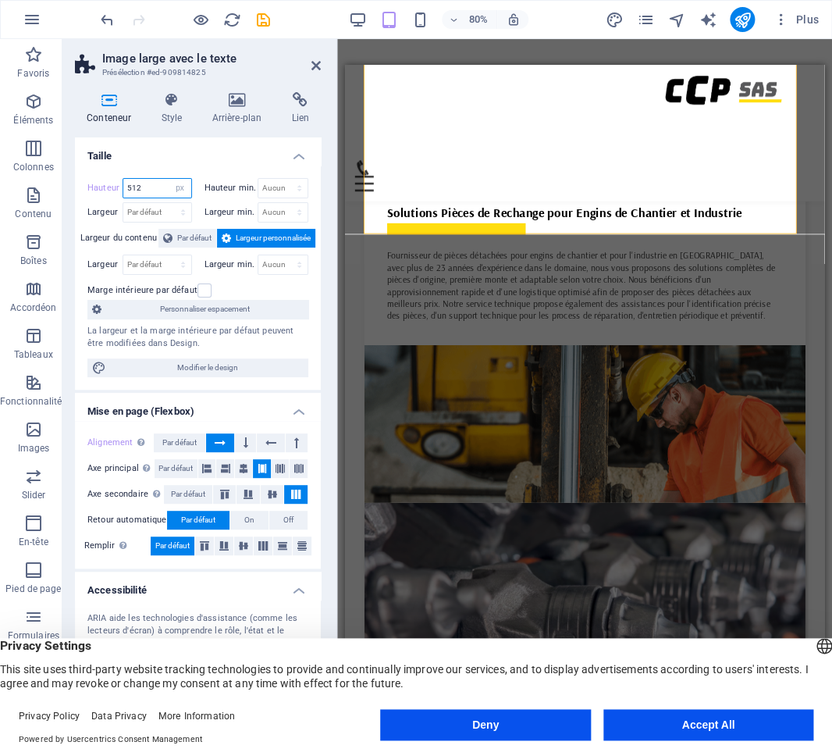
scroll to position [805, 0]
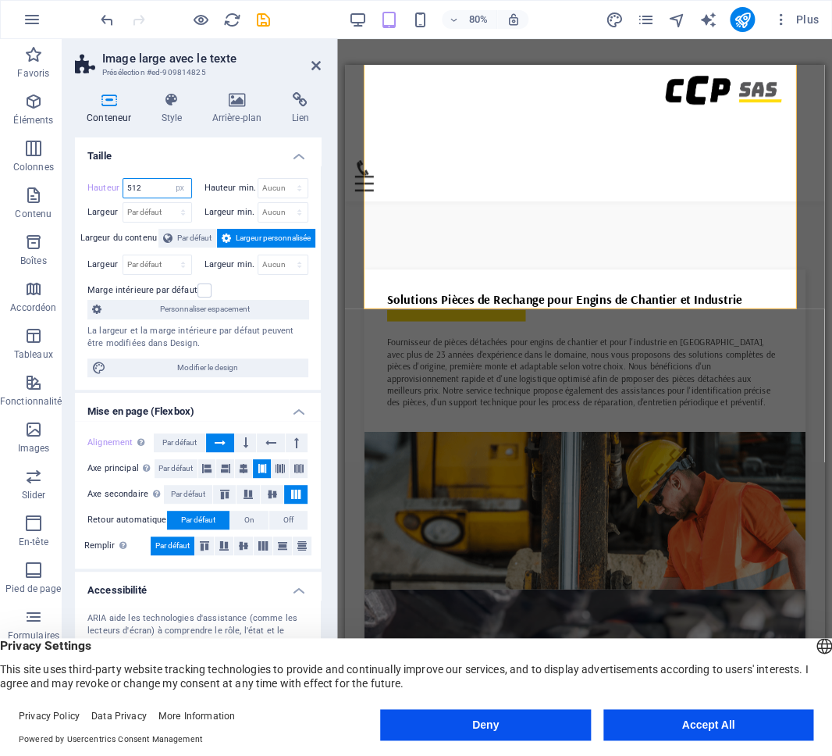
click at [151, 180] on input "512" at bounding box center [157, 188] width 68 height 19
click at [699, 734] on button "Accept All" at bounding box center [709, 724] width 210 height 31
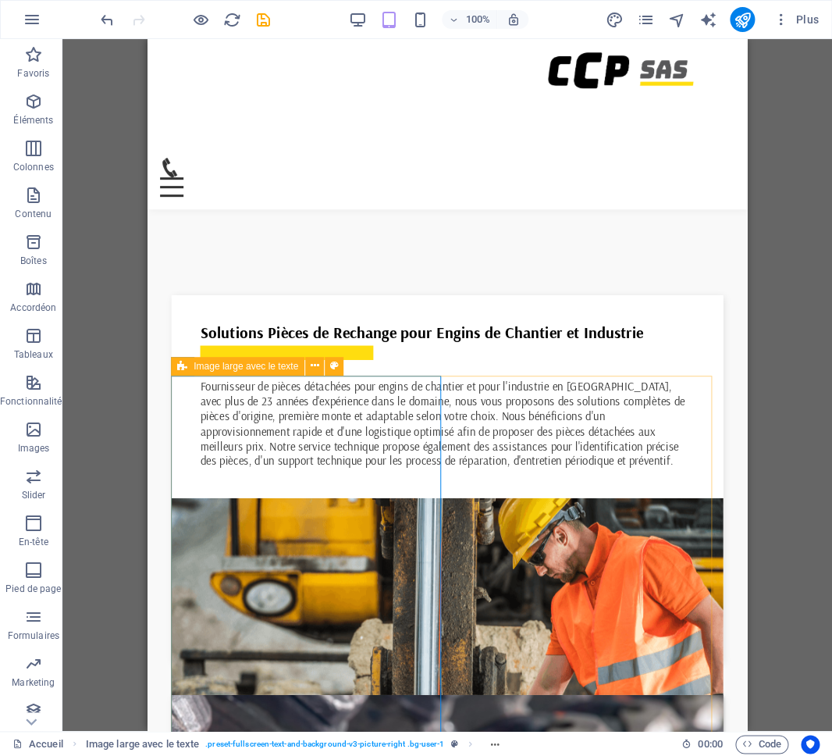
click at [205, 372] on div "Image large avec le texte" at bounding box center [238, 366] width 134 height 19
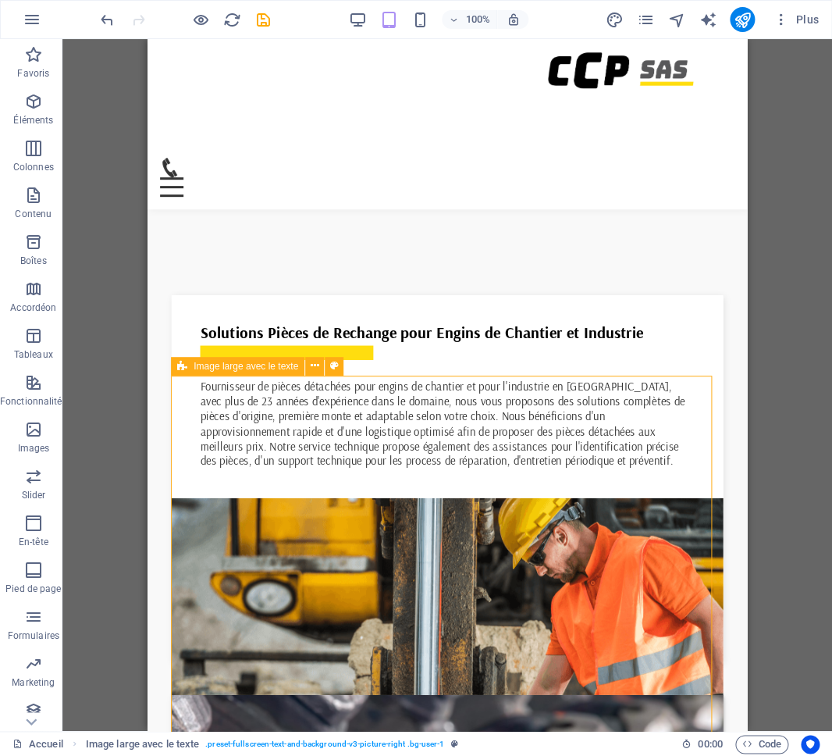
click at [203, 368] on span "Image large avec le texte" at bounding box center [246, 366] width 105 height 9
select select "px"
select select "%"
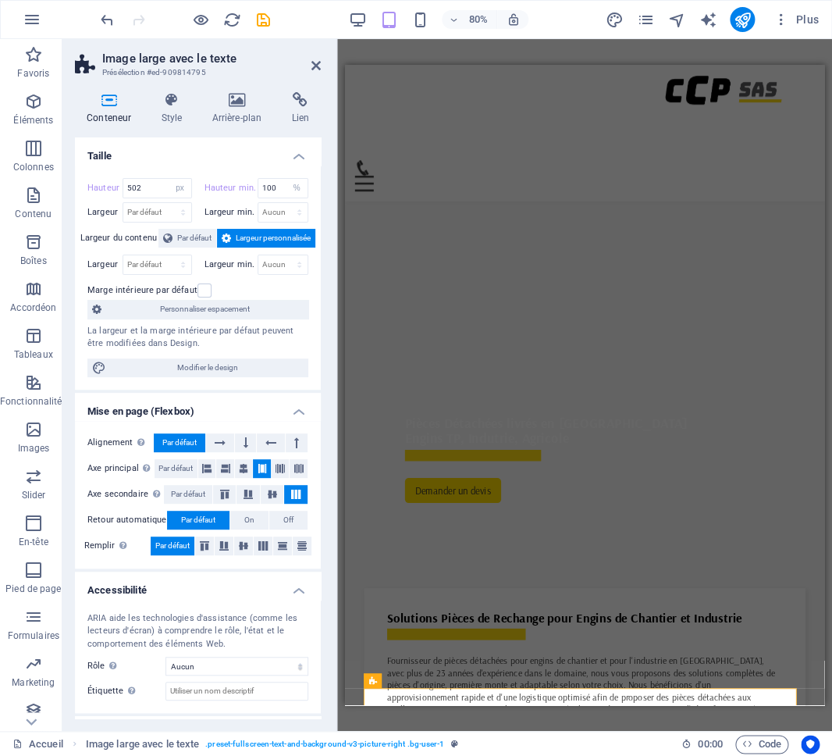
scroll to position [363, 0]
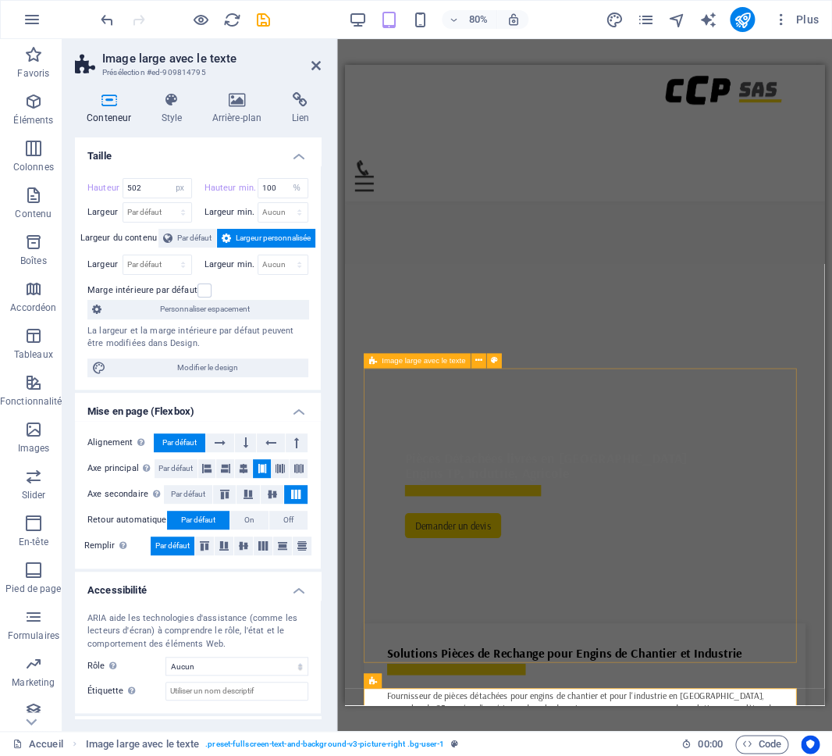
select select "px"
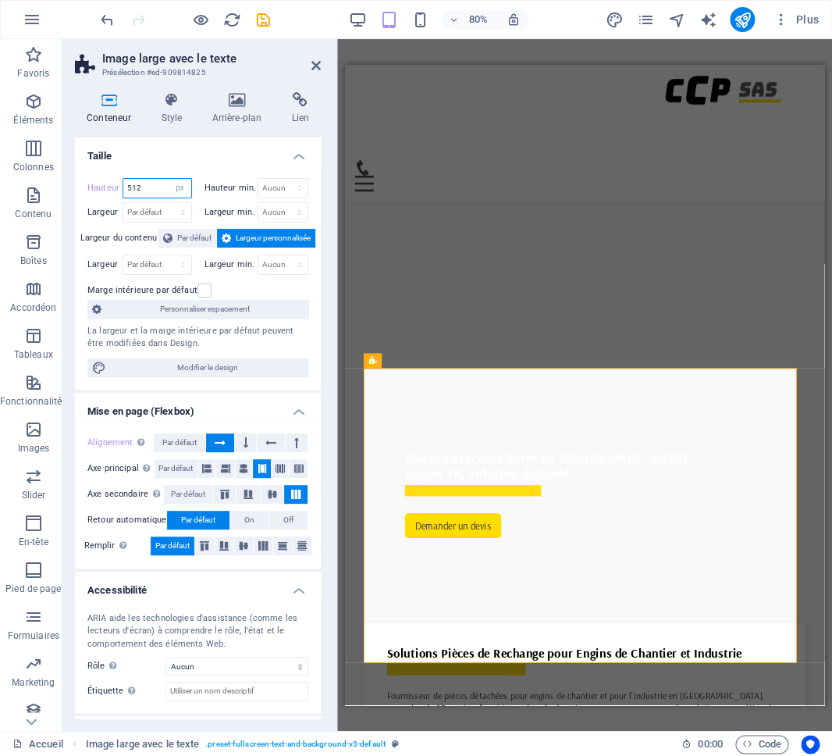
drag, startPoint x: 149, startPoint y: 187, endPoint x: 75, endPoint y: 162, distance: 78.5
click at [123, 179] on input "512" at bounding box center [157, 188] width 68 height 19
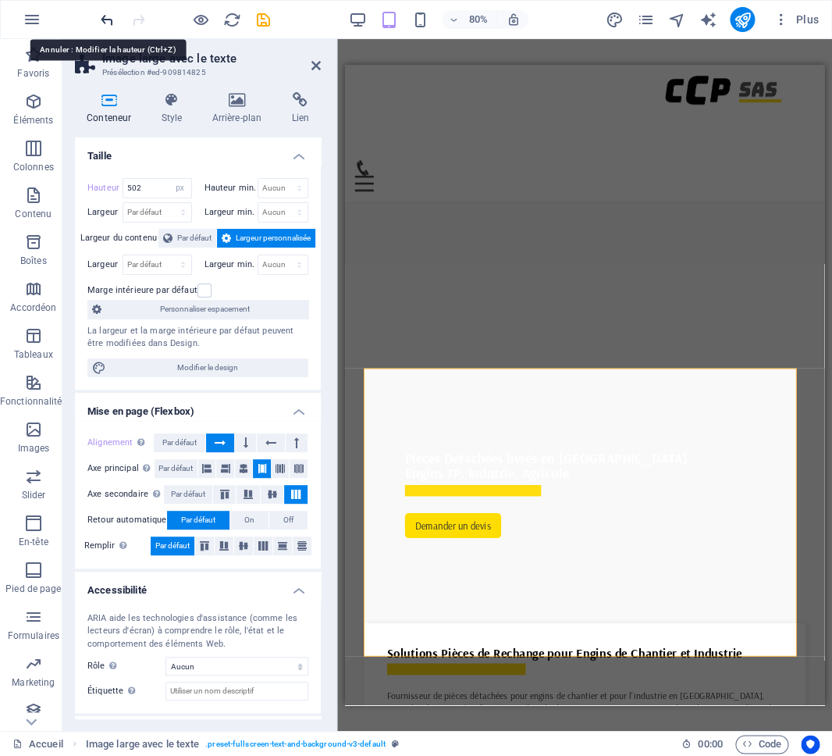
type input "512"
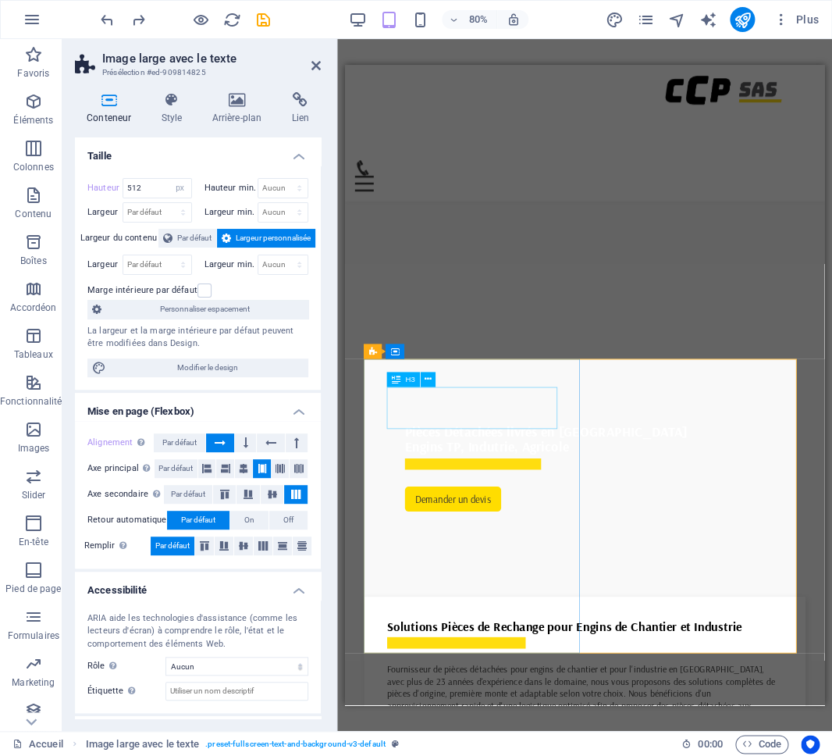
scroll to position [615, 0]
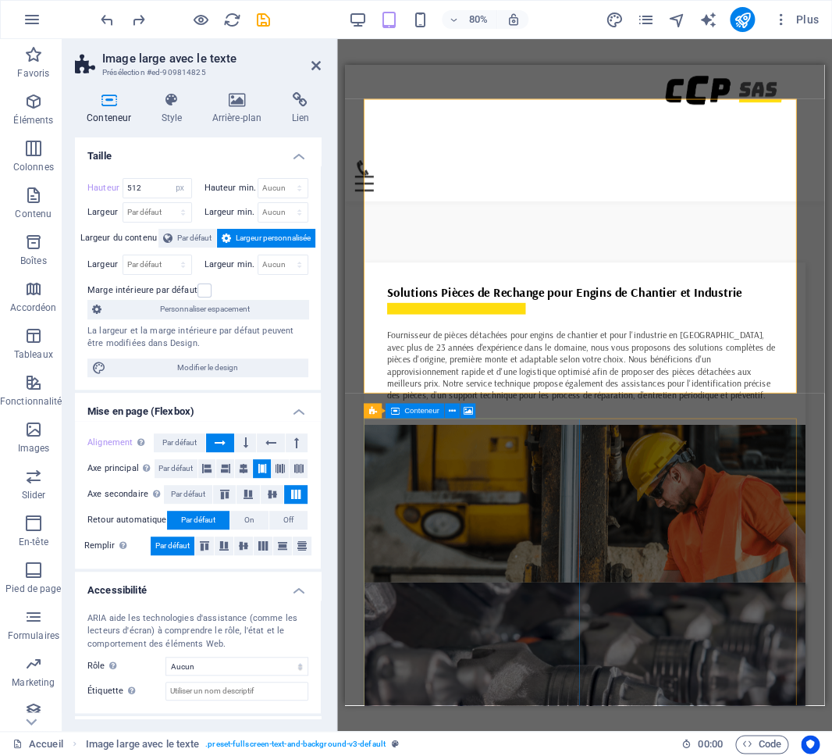
scroll to position [844, 0]
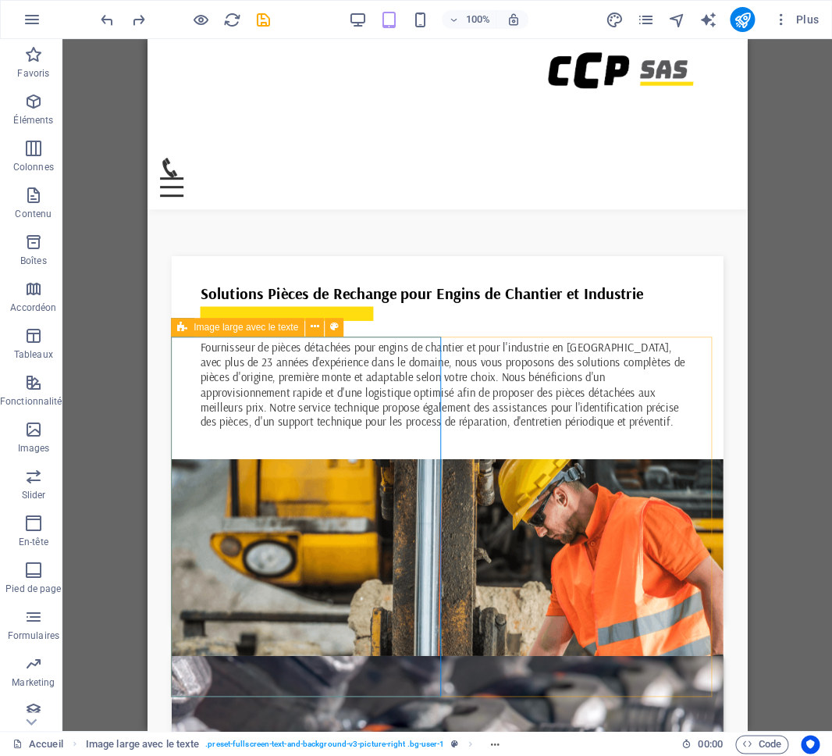
click at [193, 320] on div "Image large avec le texte" at bounding box center [238, 327] width 134 height 19
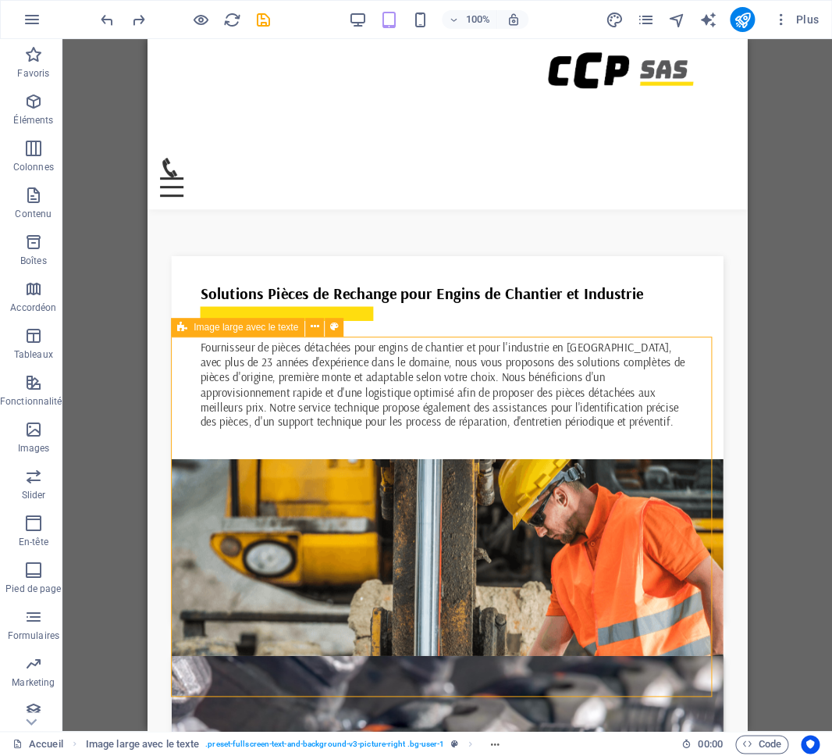
click at [194, 320] on div "Image large avec le texte" at bounding box center [238, 327] width 134 height 19
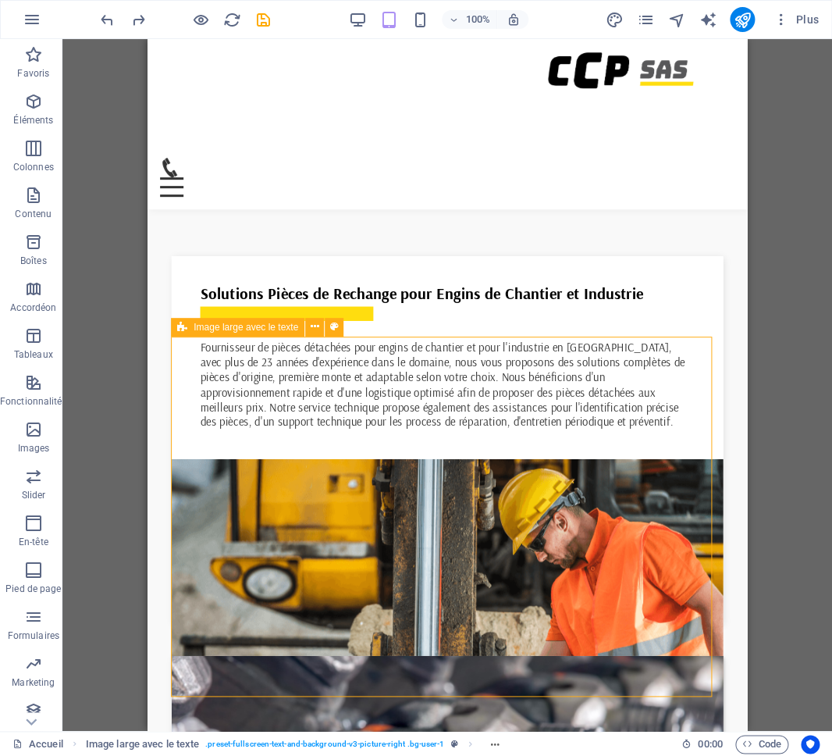
select select "px"
select select "%"
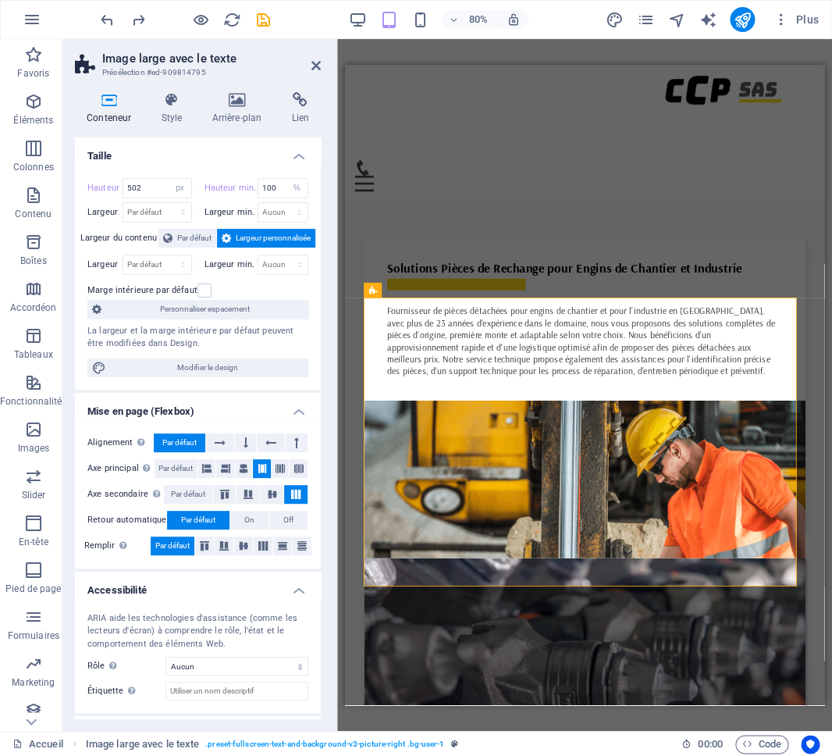
scroll to position [851, 0]
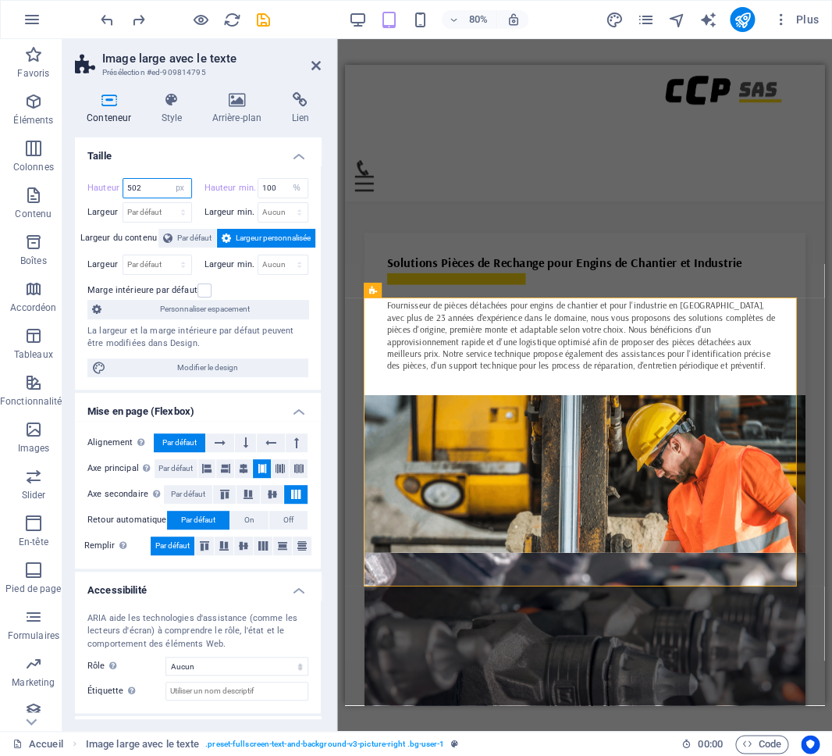
drag, startPoint x: 145, startPoint y: 187, endPoint x: 106, endPoint y: 173, distance: 41.5
click at [123, 179] on input "502" at bounding box center [157, 188] width 68 height 19
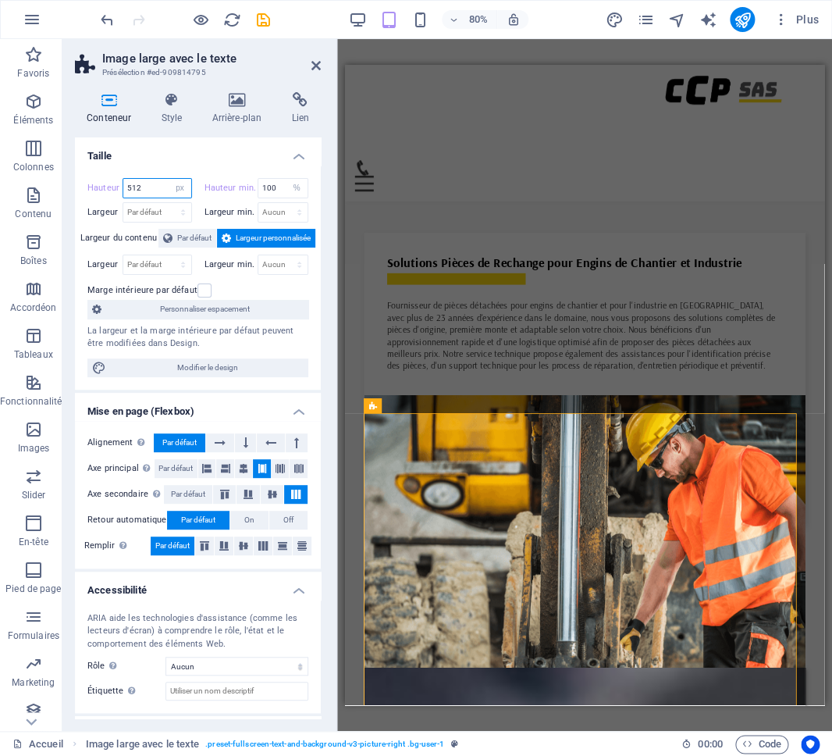
type input "512"
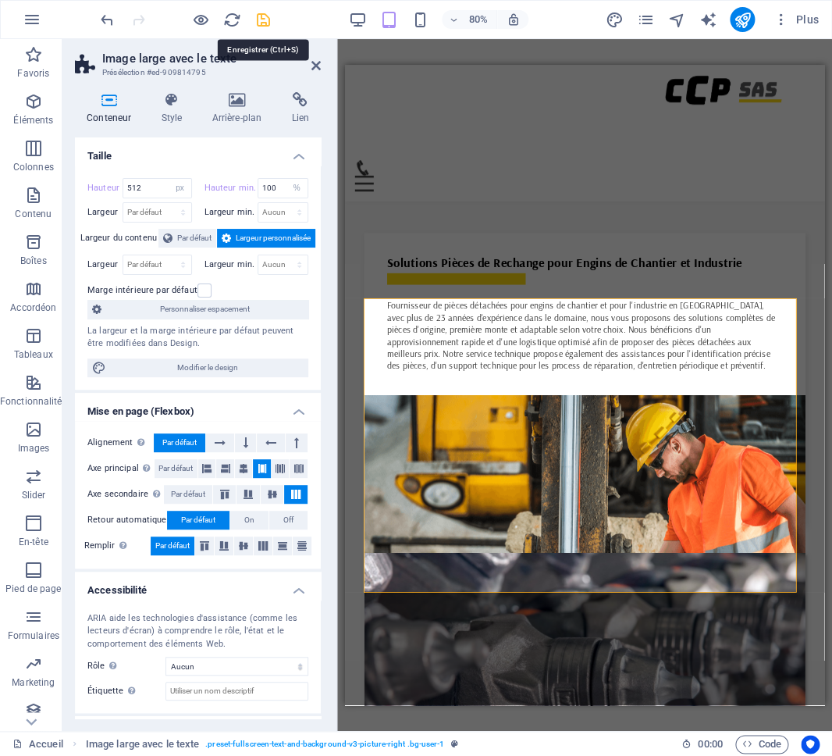
select select "%"
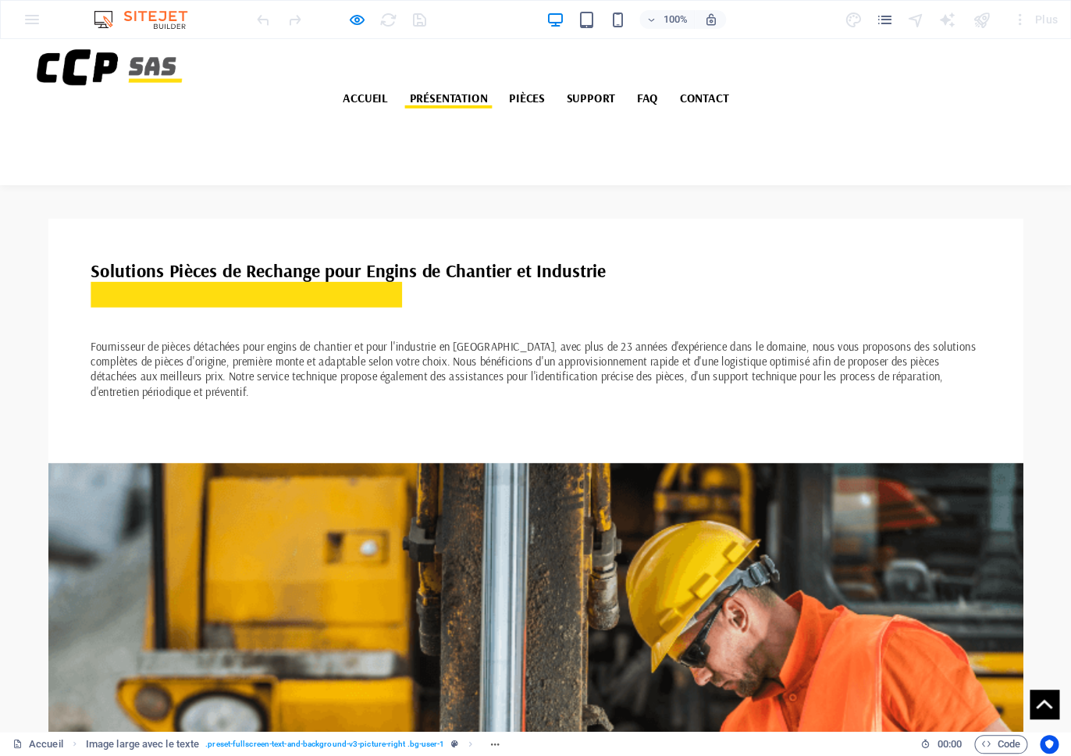
scroll to position [162, 0]
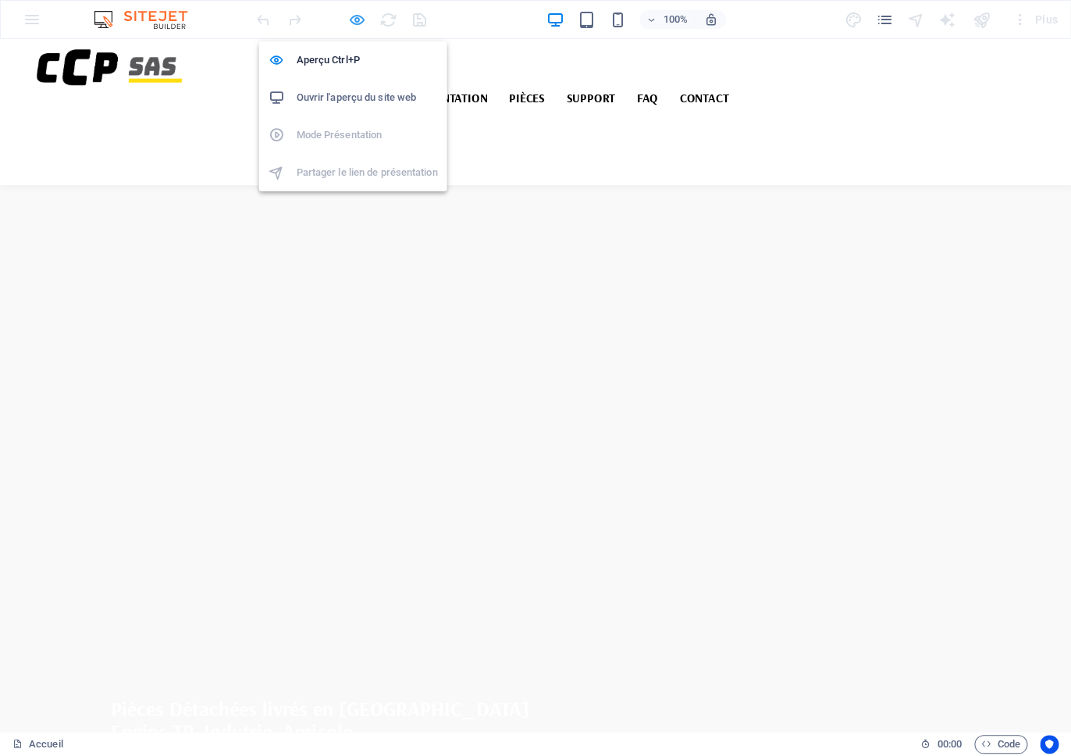
select select "%"
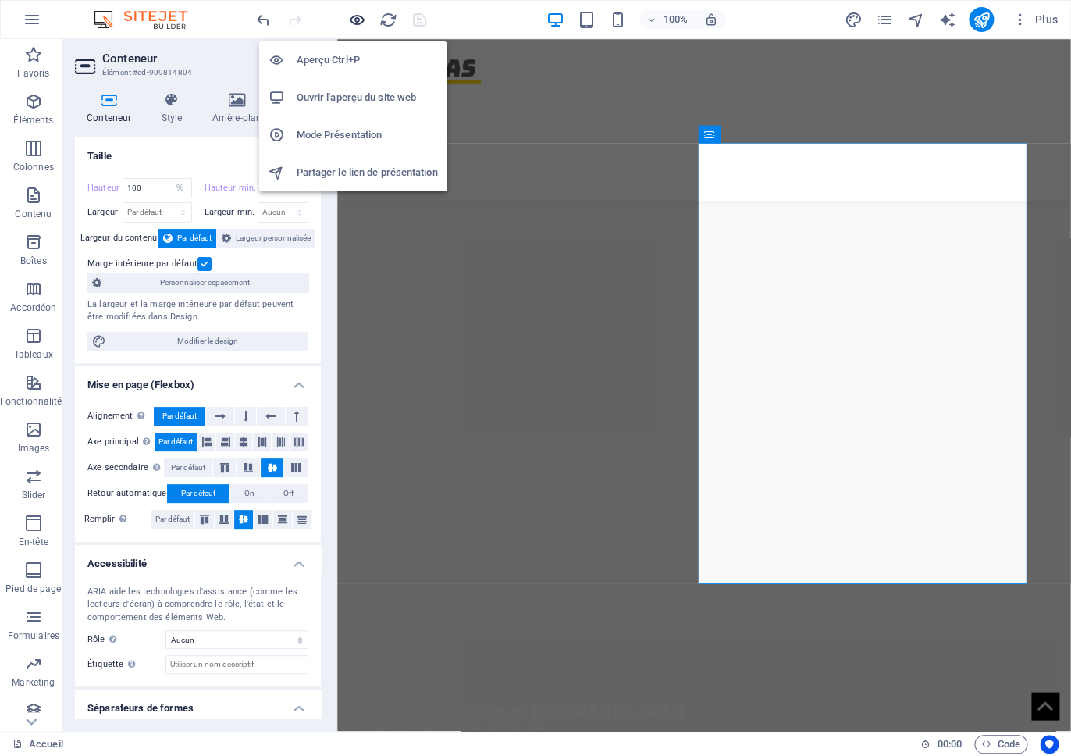
scroll to position [1192, 0]
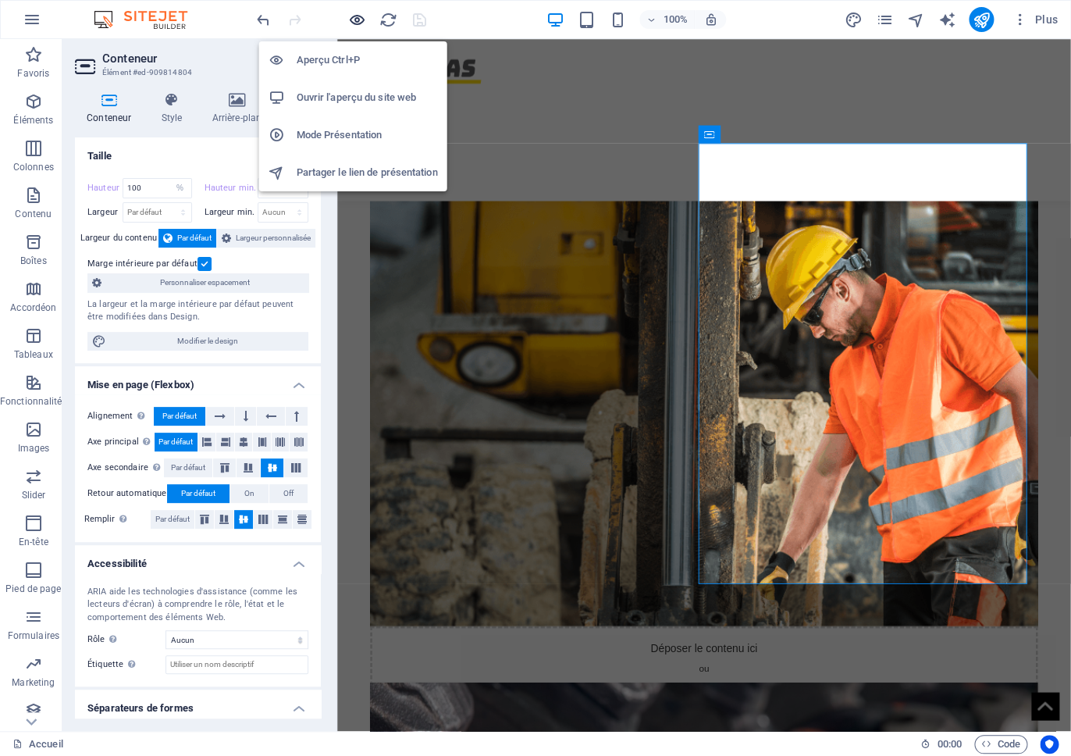
select select "DISABLED_OPTION_VALUE"
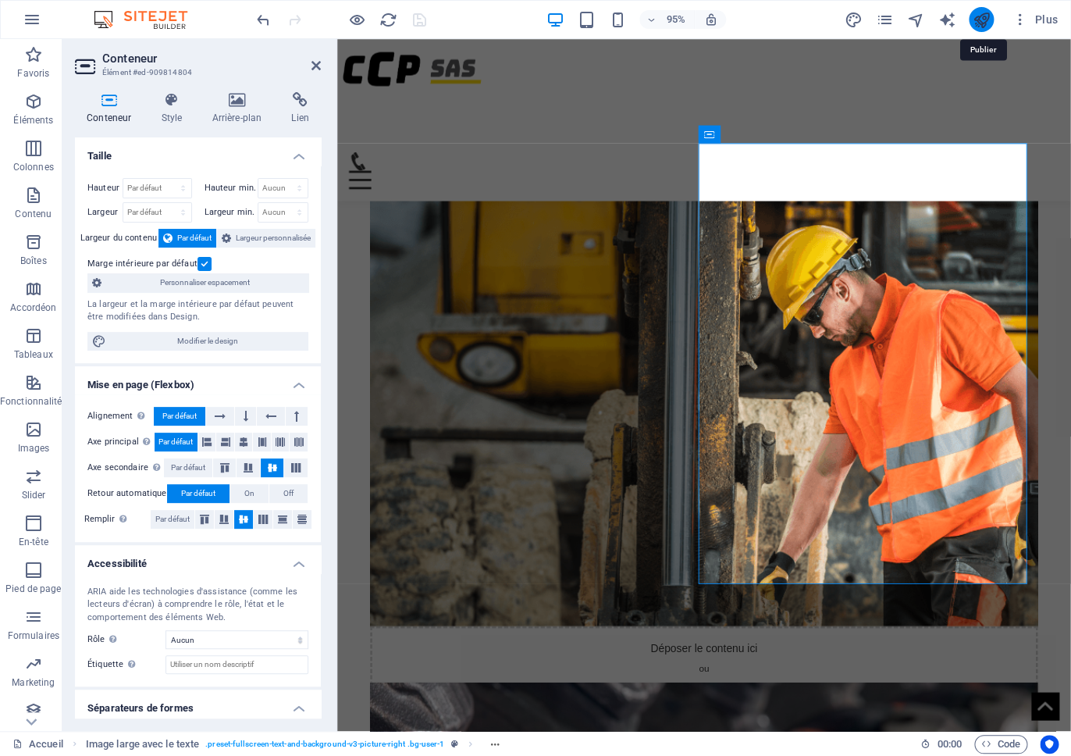
click at [982, 20] on icon "publish" at bounding box center [981, 20] width 18 height 18
